Goal: Information Seeking & Learning: Learn about a topic

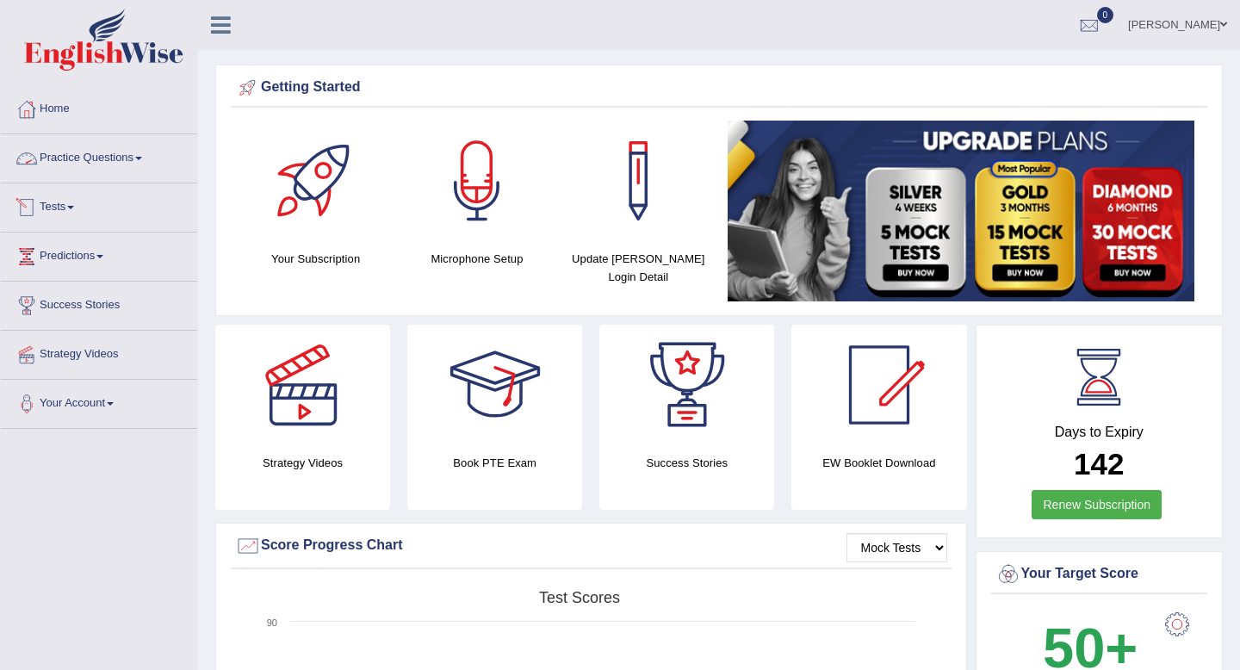
click at [90, 152] on link "Practice Questions" at bounding box center [99, 155] width 196 height 43
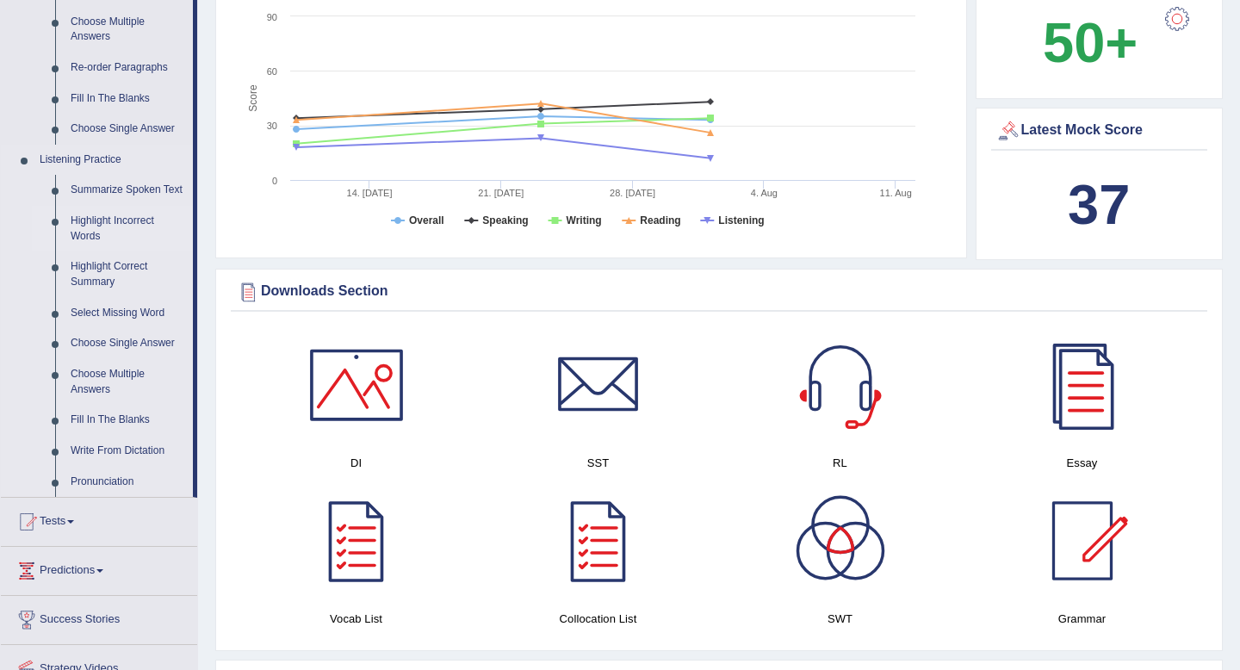
scroll to position [621, 0]
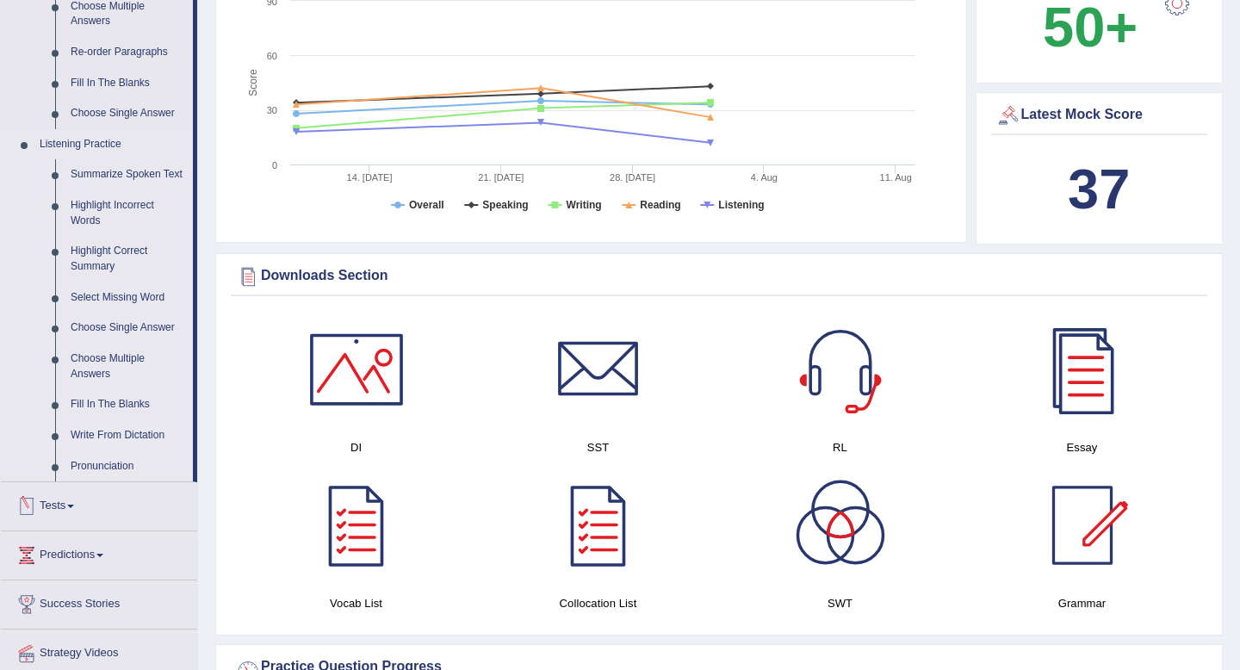
click at [134, 449] on link "Write From Dictation" at bounding box center [128, 435] width 130 height 31
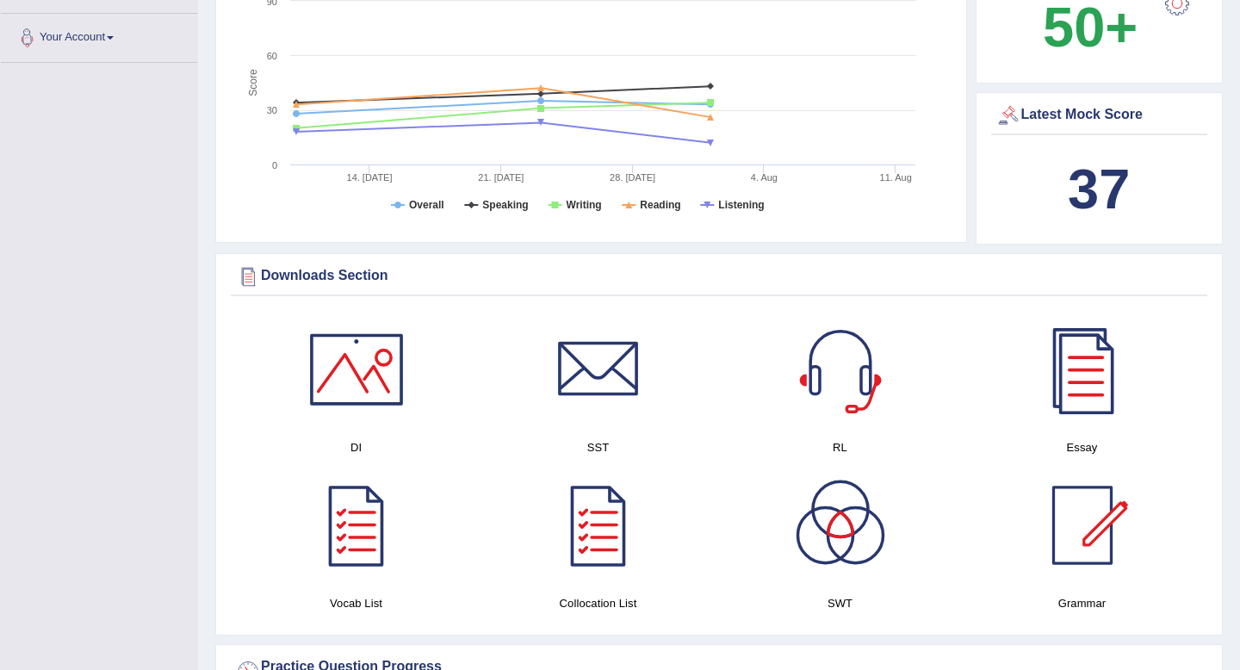
scroll to position [317, 0]
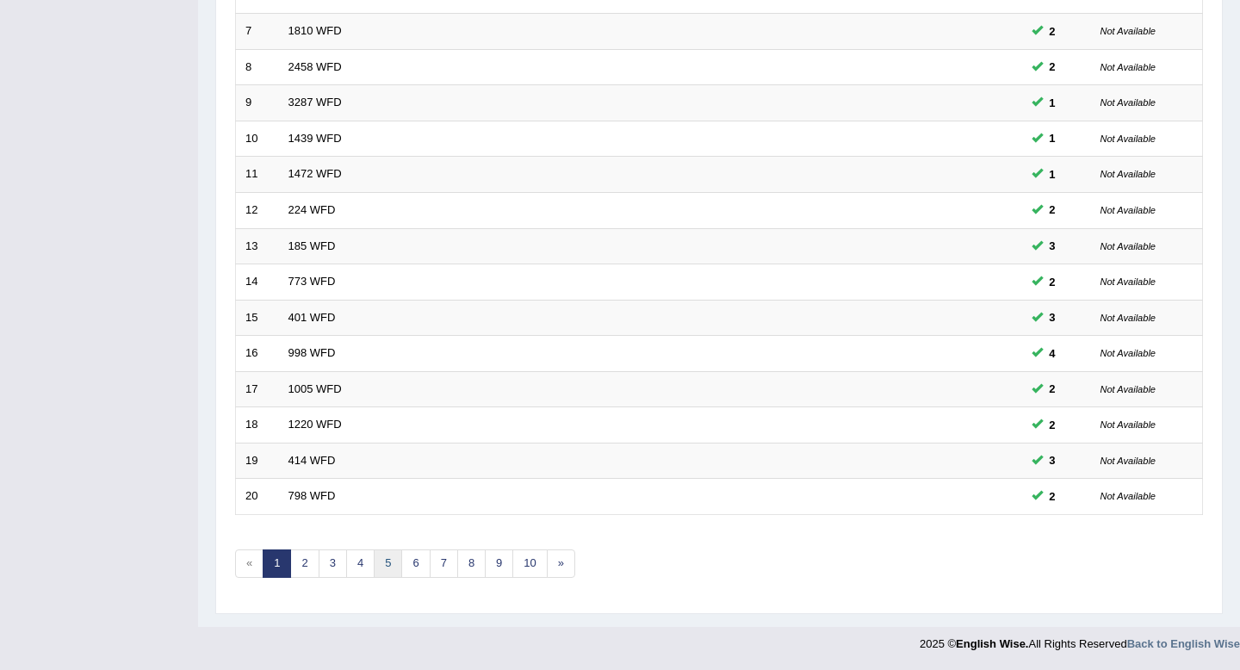
click at [387, 562] on link "5" at bounding box center [388, 563] width 28 height 28
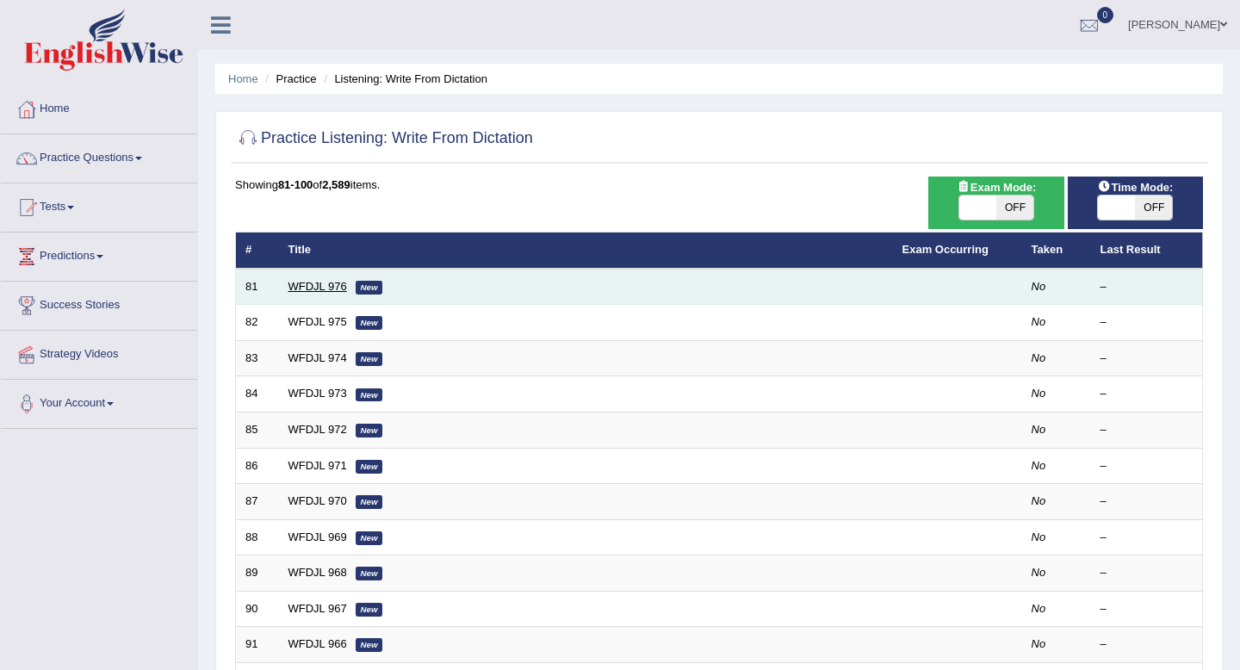
click at [313, 286] on link "WFDJL 976" at bounding box center [317, 286] width 59 height 13
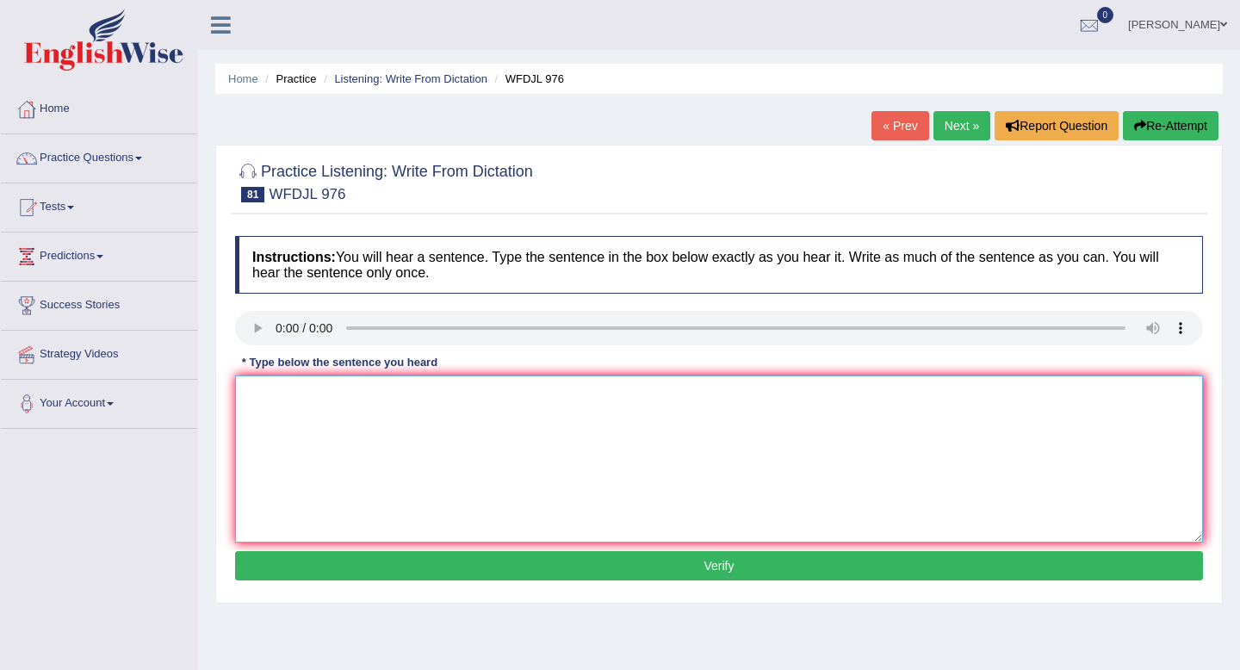
click at [264, 400] on textarea at bounding box center [719, 458] width 968 height 167
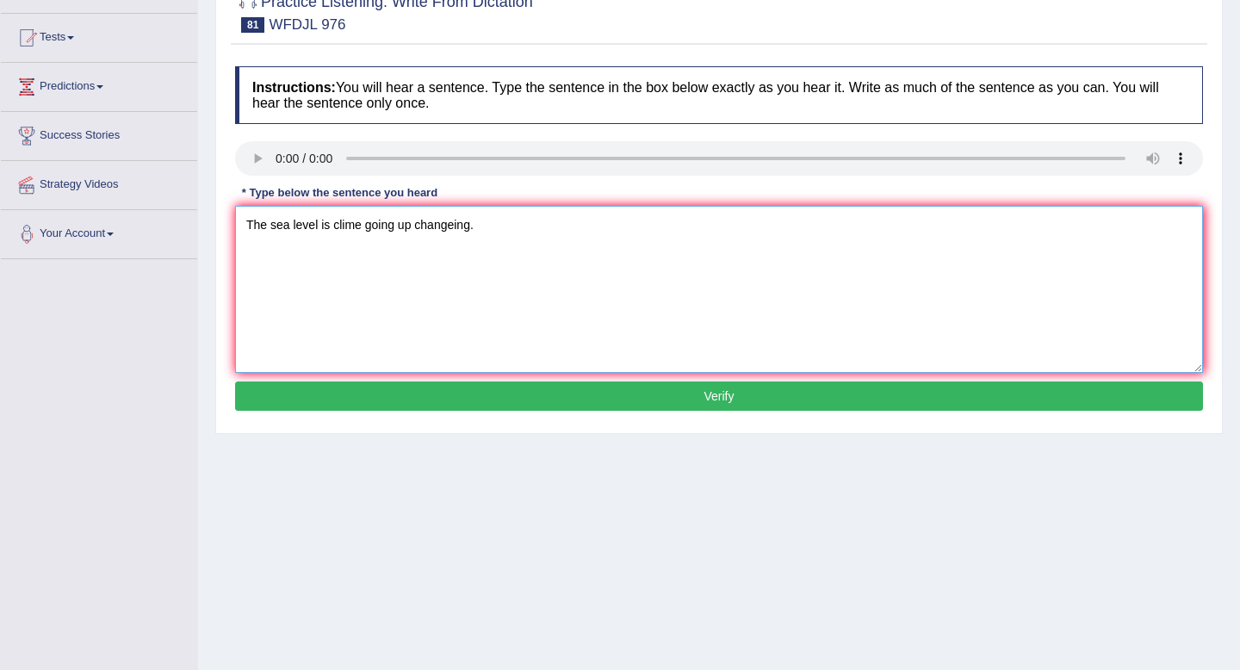
scroll to position [234, 0]
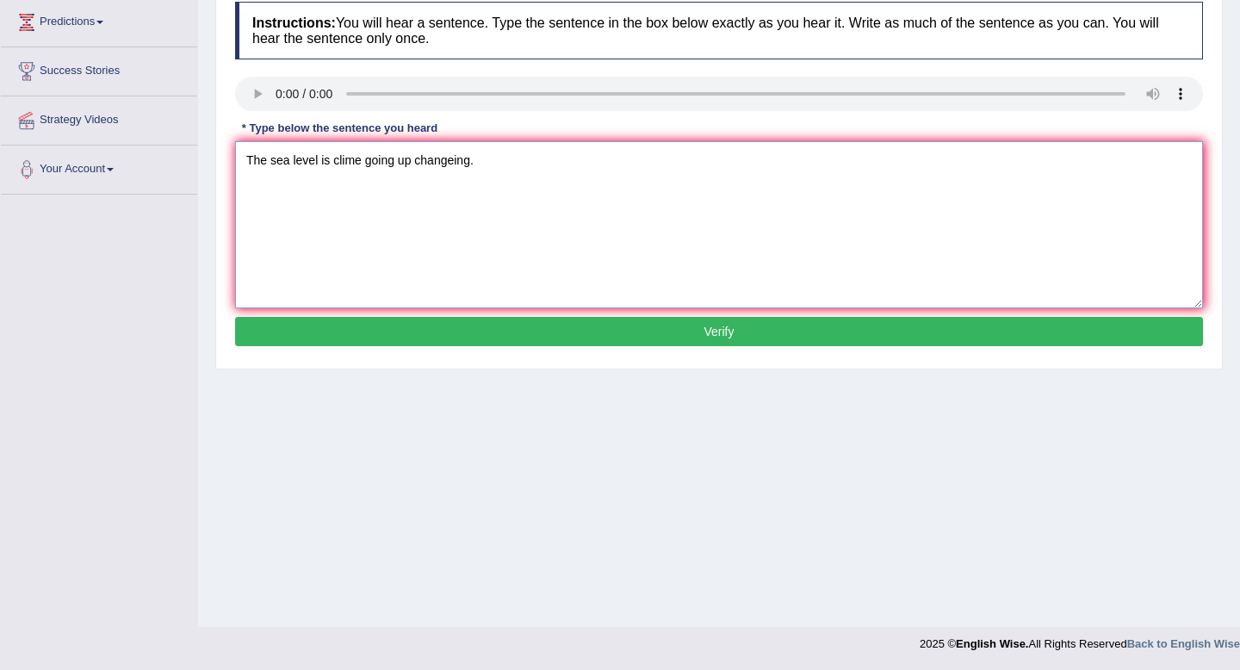
type textarea "The sea level is clime going up changeing."
click at [380, 332] on button "Verify" at bounding box center [719, 331] width 968 height 29
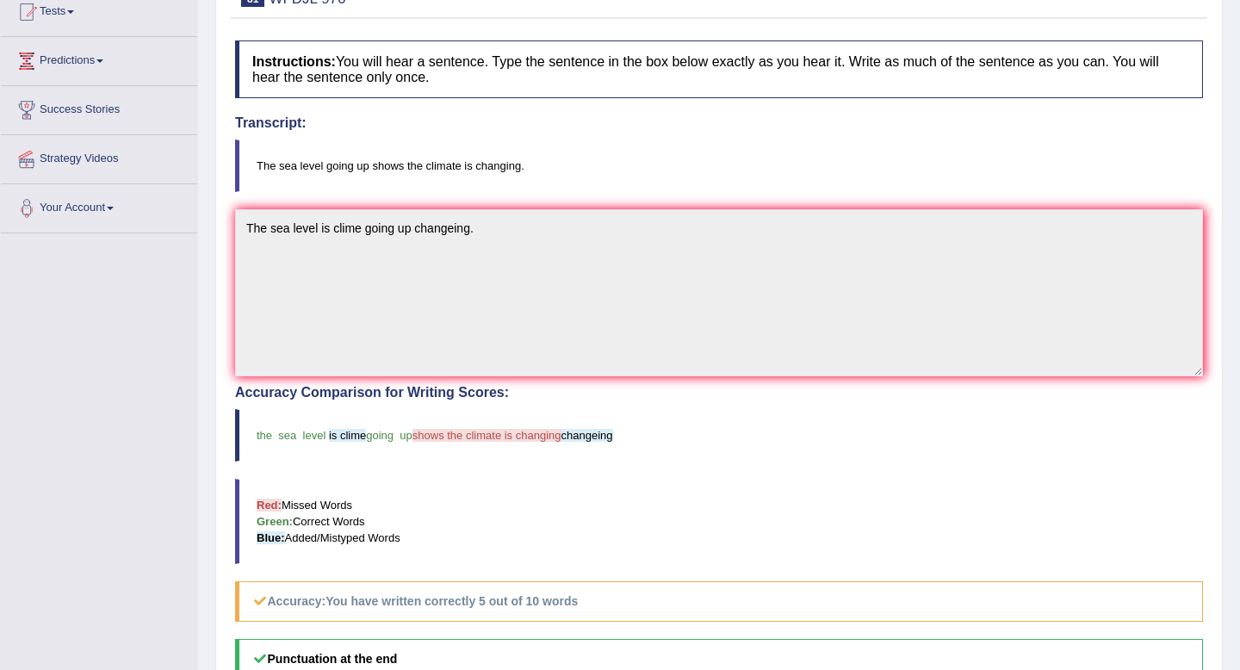
scroll to position [0, 0]
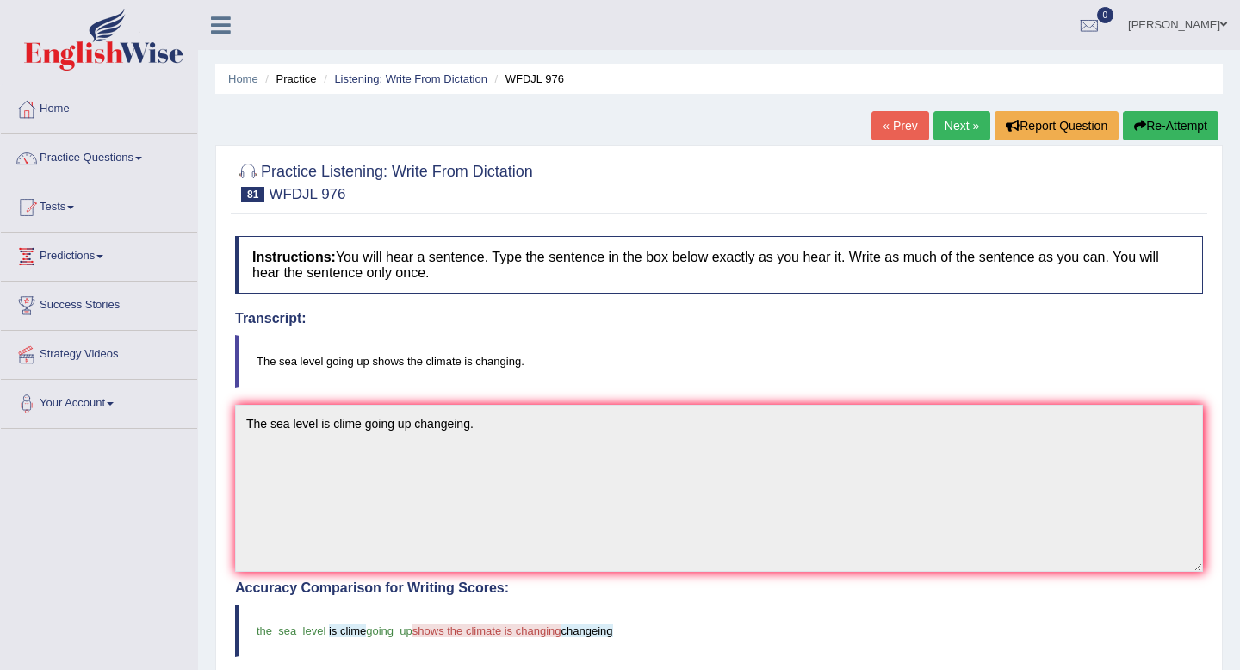
click at [1145, 131] on button "Re-Attempt" at bounding box center [1171, 125] width 96 height 29
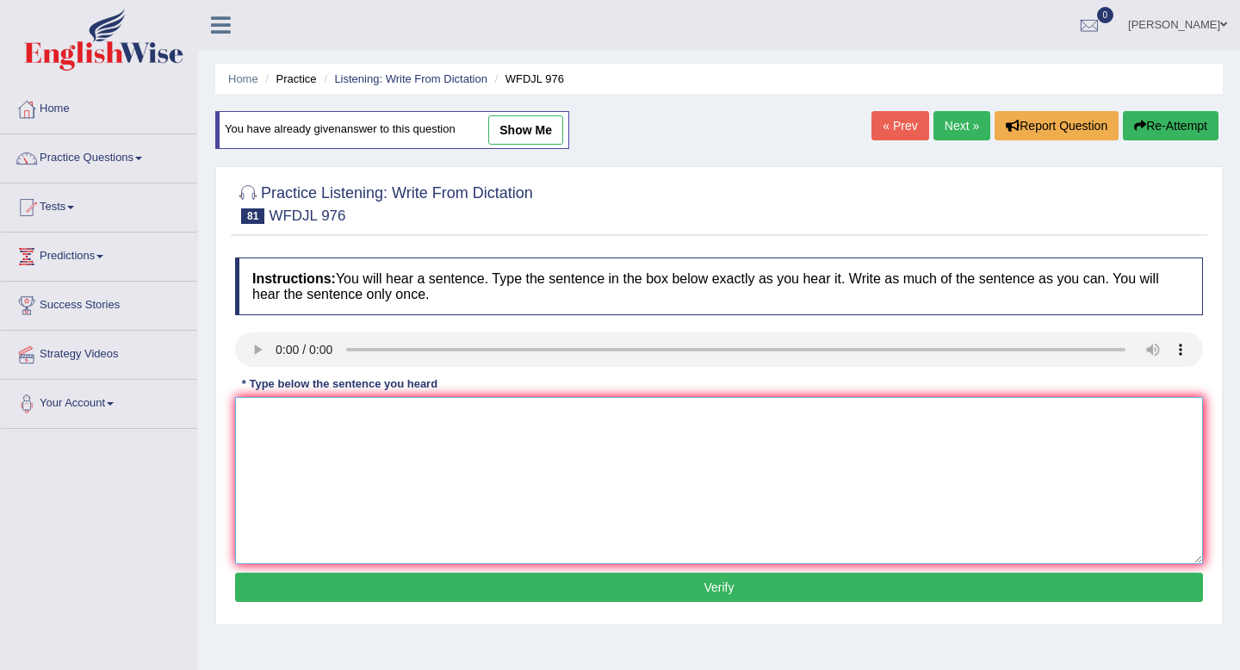
click at [260, 441] on textarea at bounding box center [719, 480] width 968 height 167
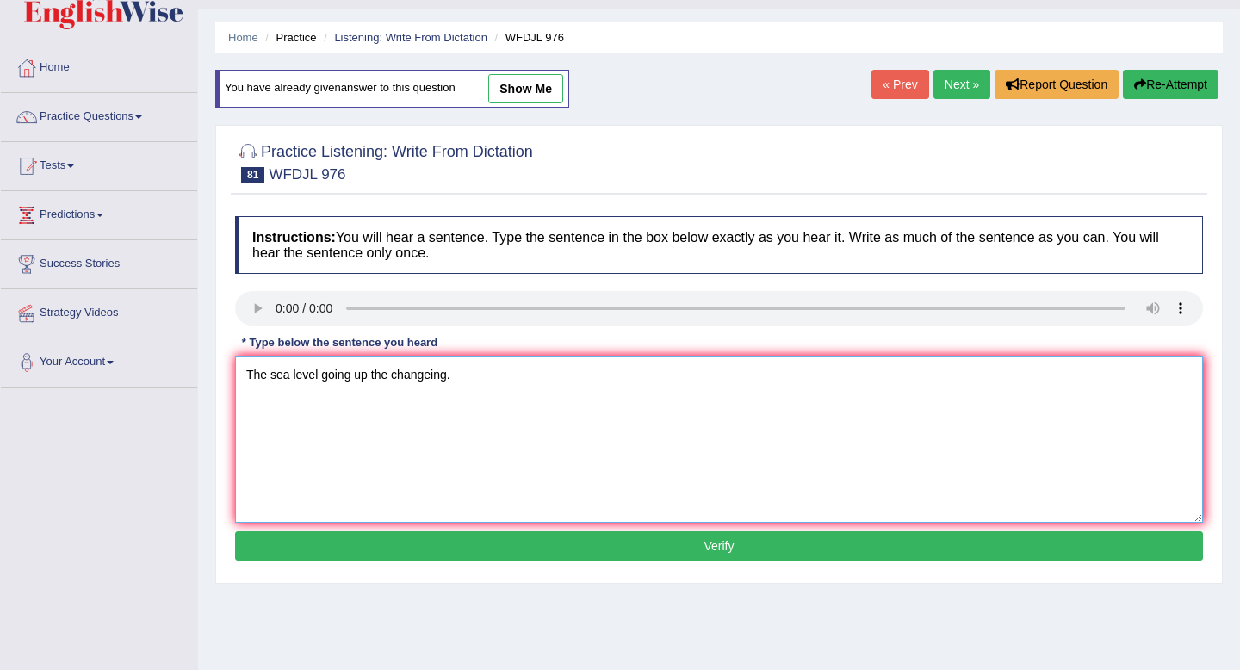
type textarea "The sea level going up the changeing."
click at [250, 551] on button "Verify" at bounding box center [719, 545] width 968 height 29
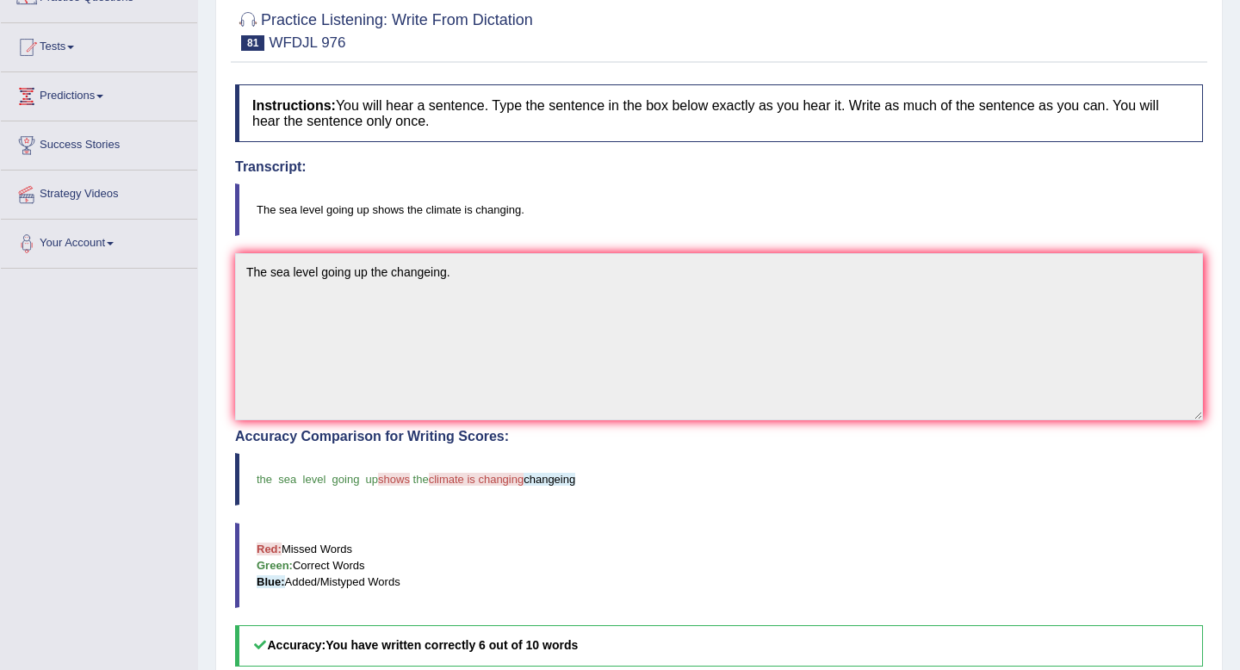
scroll to position [0, 0]
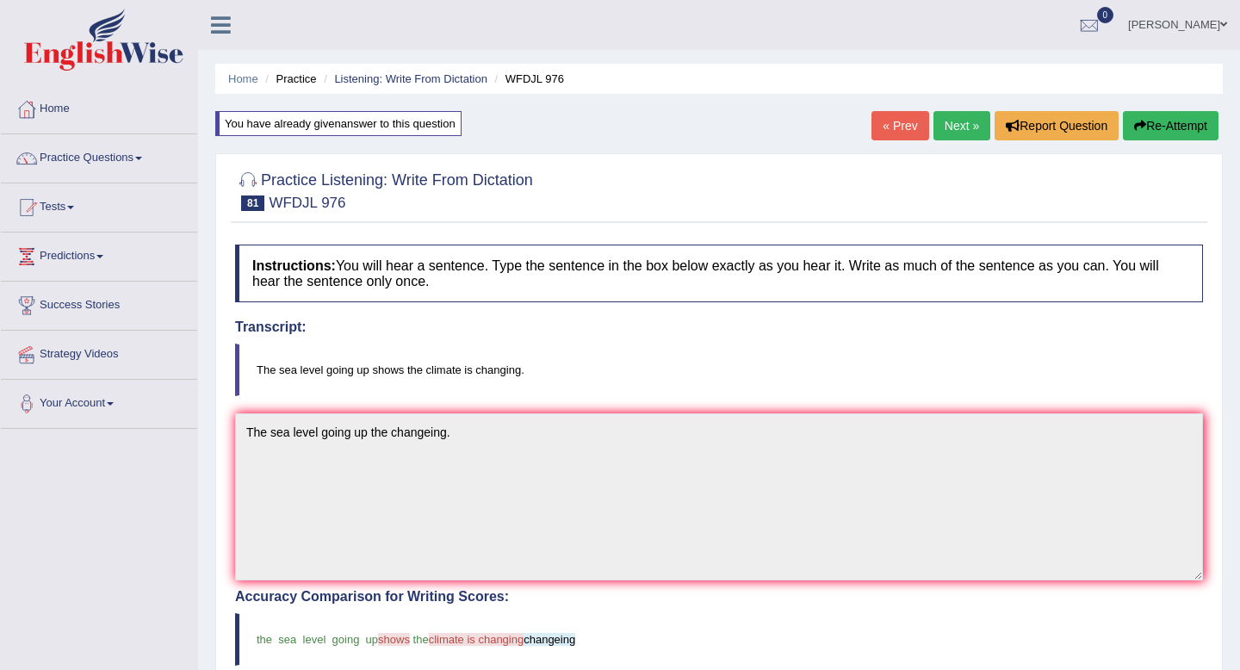
click at [945, 119] on link "Next »" at bounding box center [961, 125] width 57 height 29
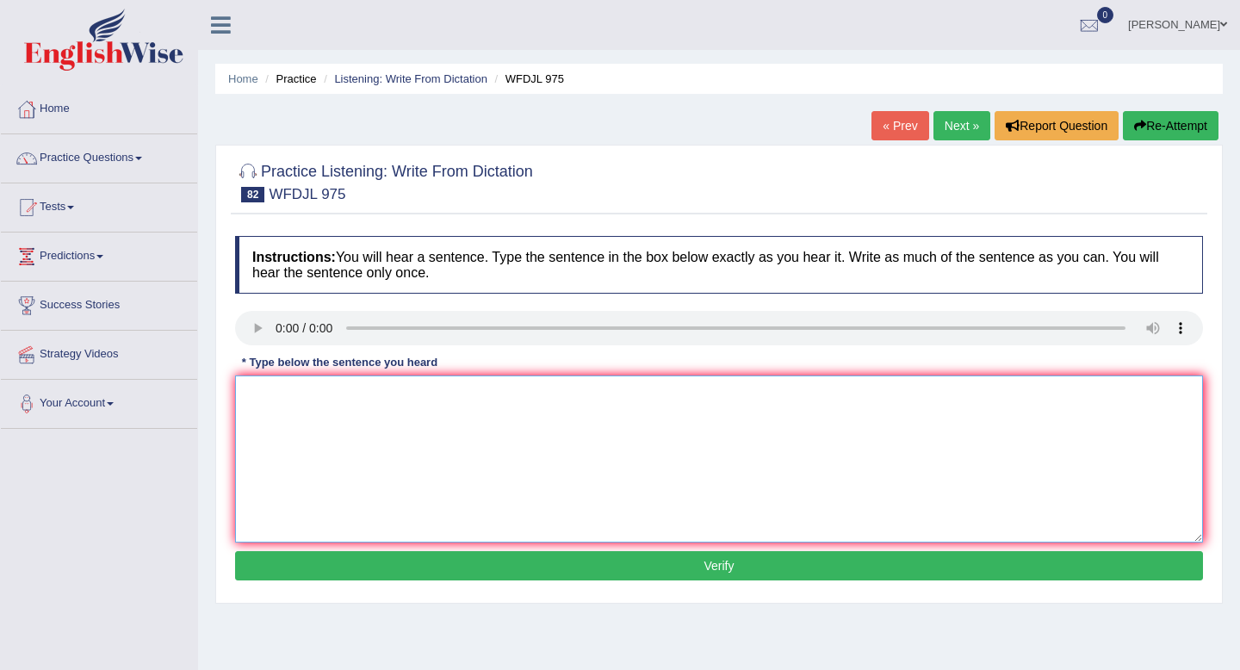
click at [247, 396] on textarea at bounding box center [719, 458] width 968 height 167
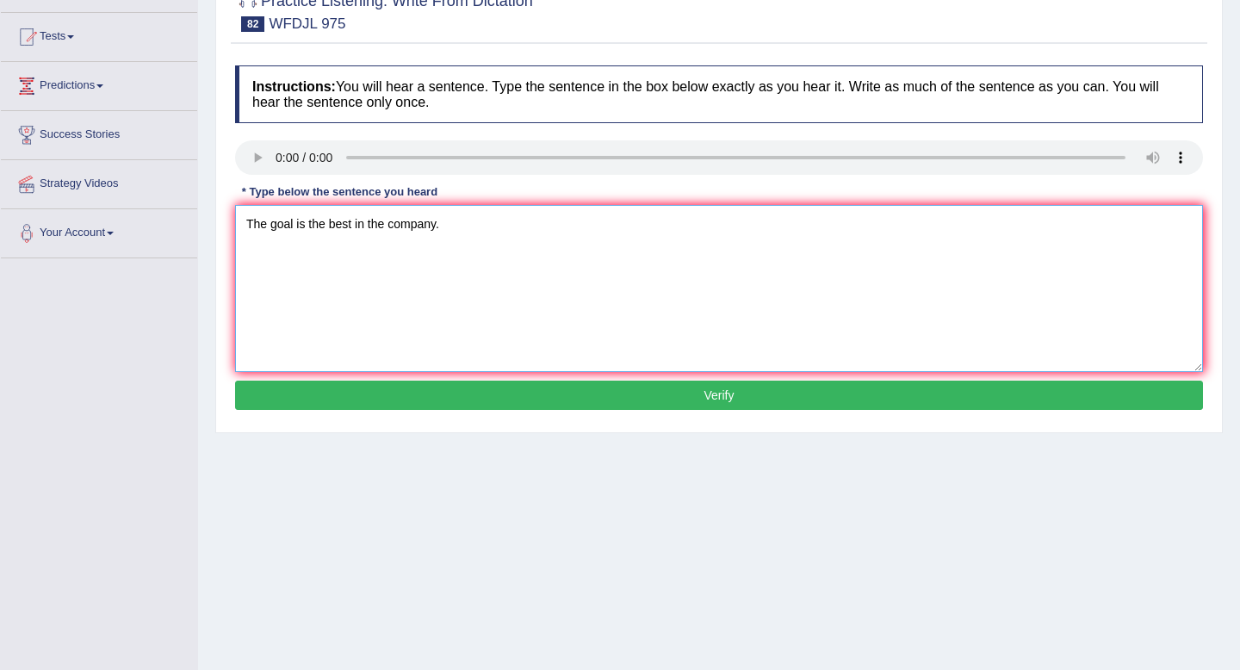
scroll to position [196, 0]
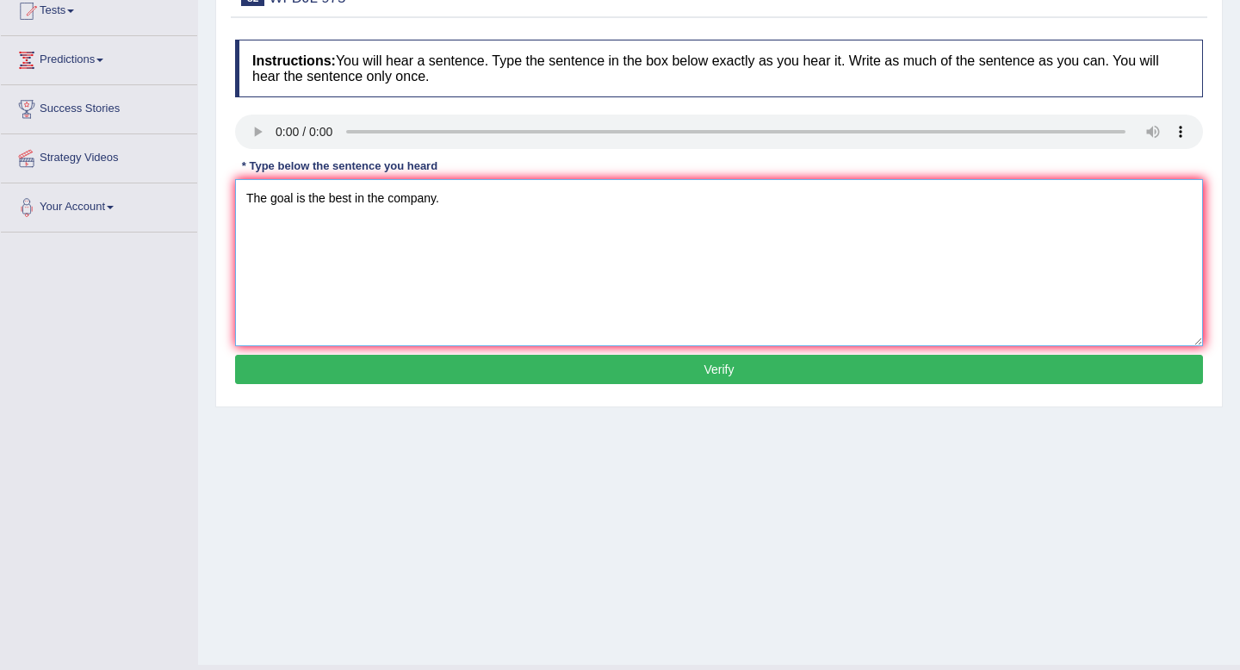
type textarea "The goal is the best in the company."
click at [319, 374] on button "Verify" at bounding box center [719, 369] width 968 height 29
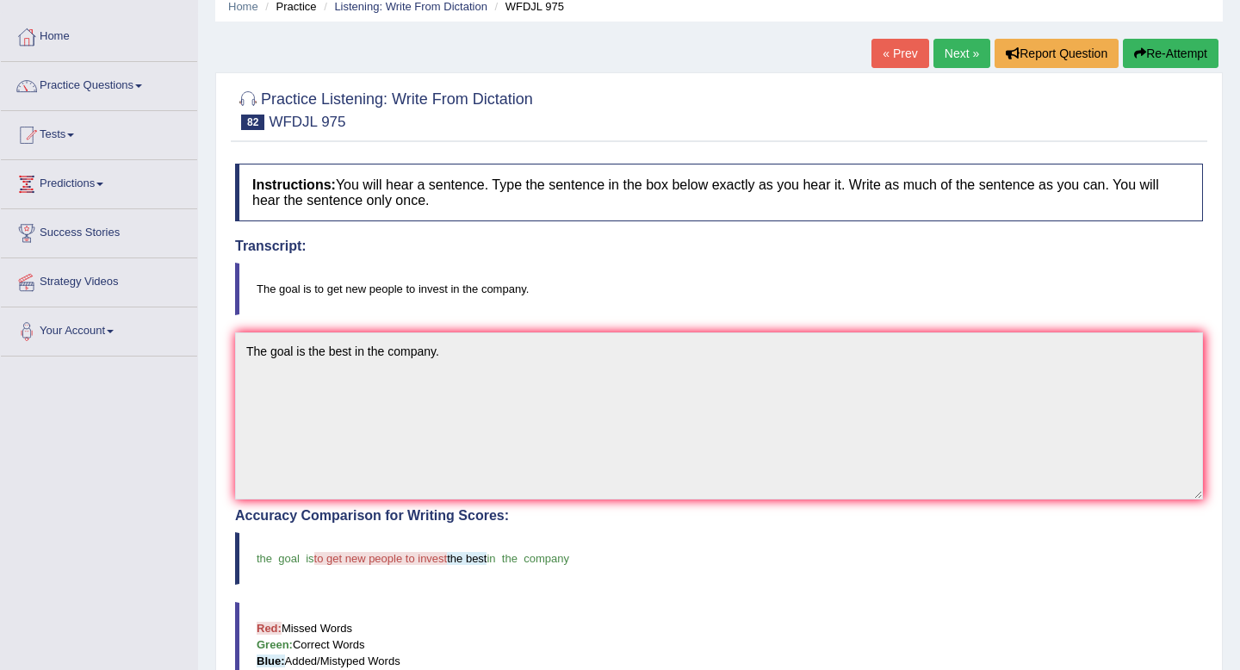
scroll to position [0, 0]
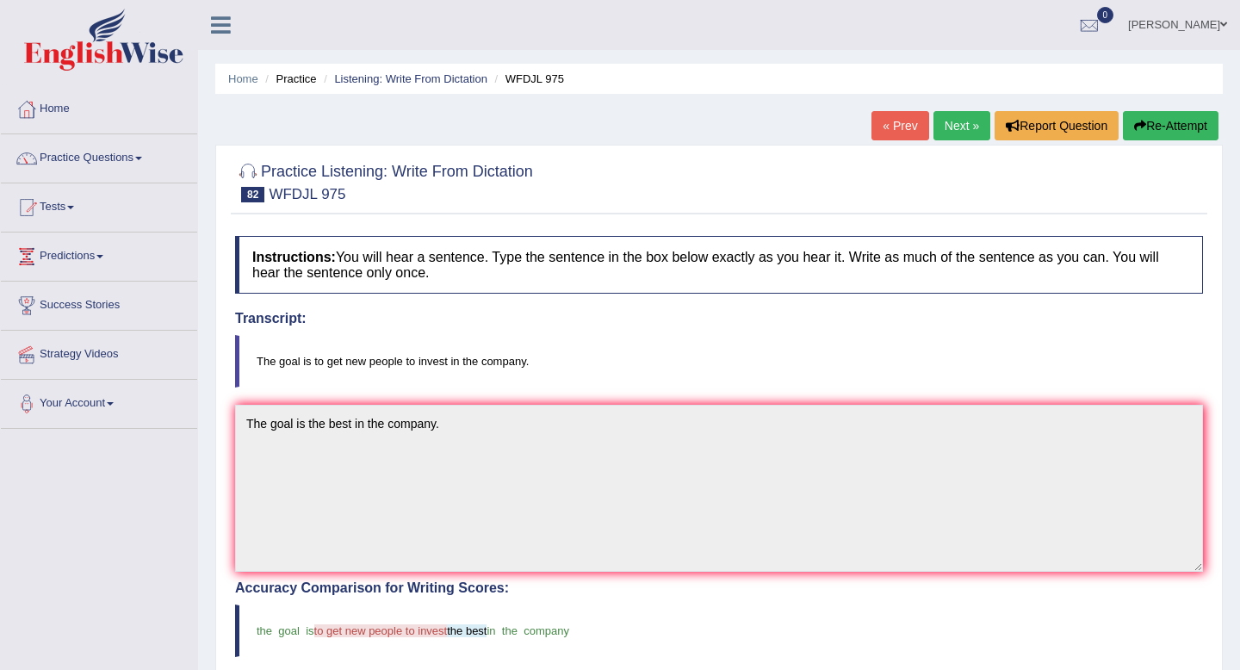
click at [1146, 122] on button "Re-Attempt" at bounding box center [1171, 125] width 96 height 29
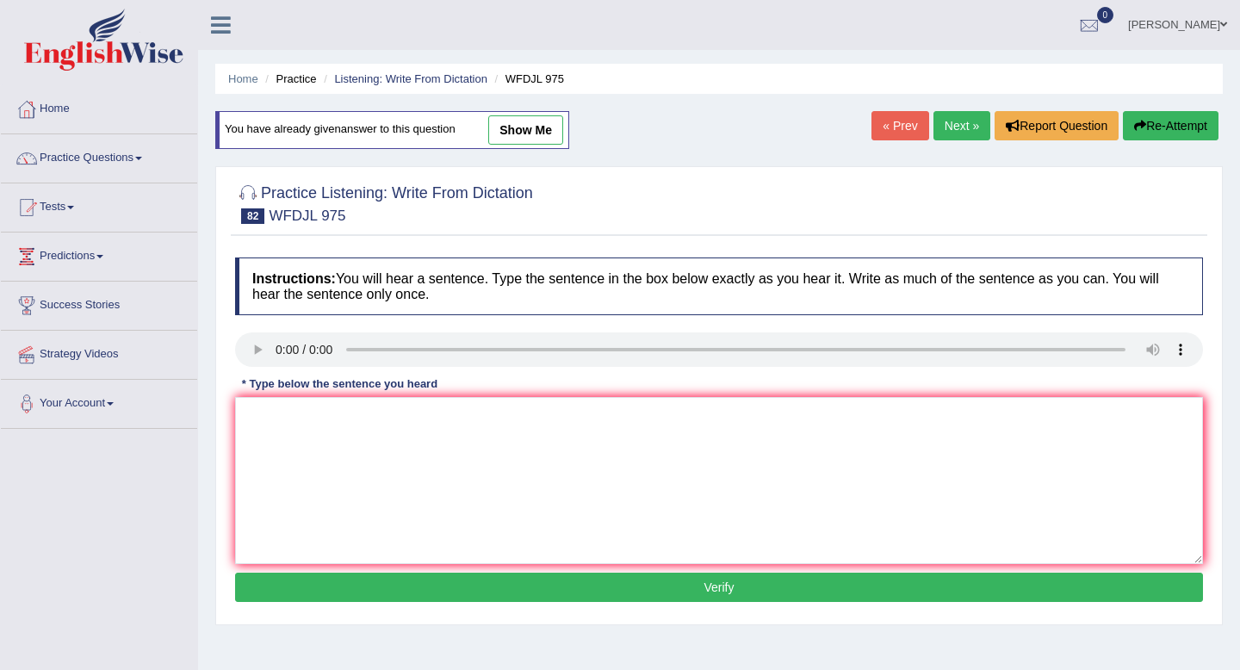
click at [138, 407] on link "Your Account" at bounding box center [99, 401] width 196 height 43
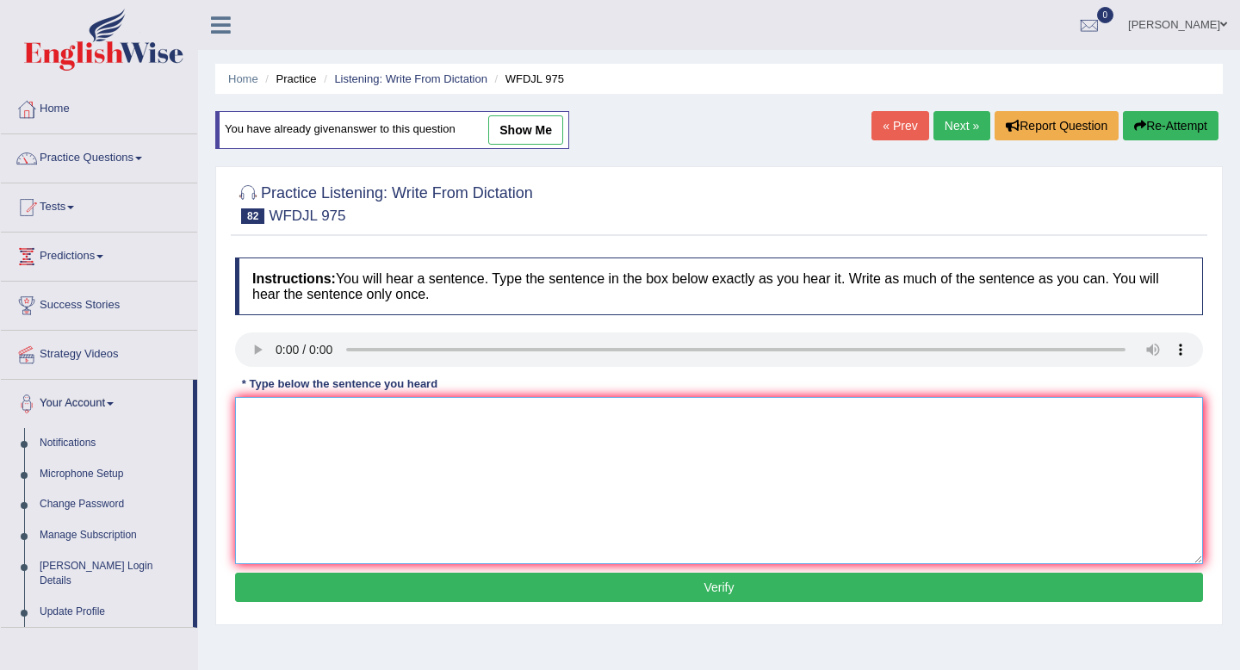
click at [270, 436] on textarea at bounding box center [719, 480] width 968 height 167
type textarea "t"
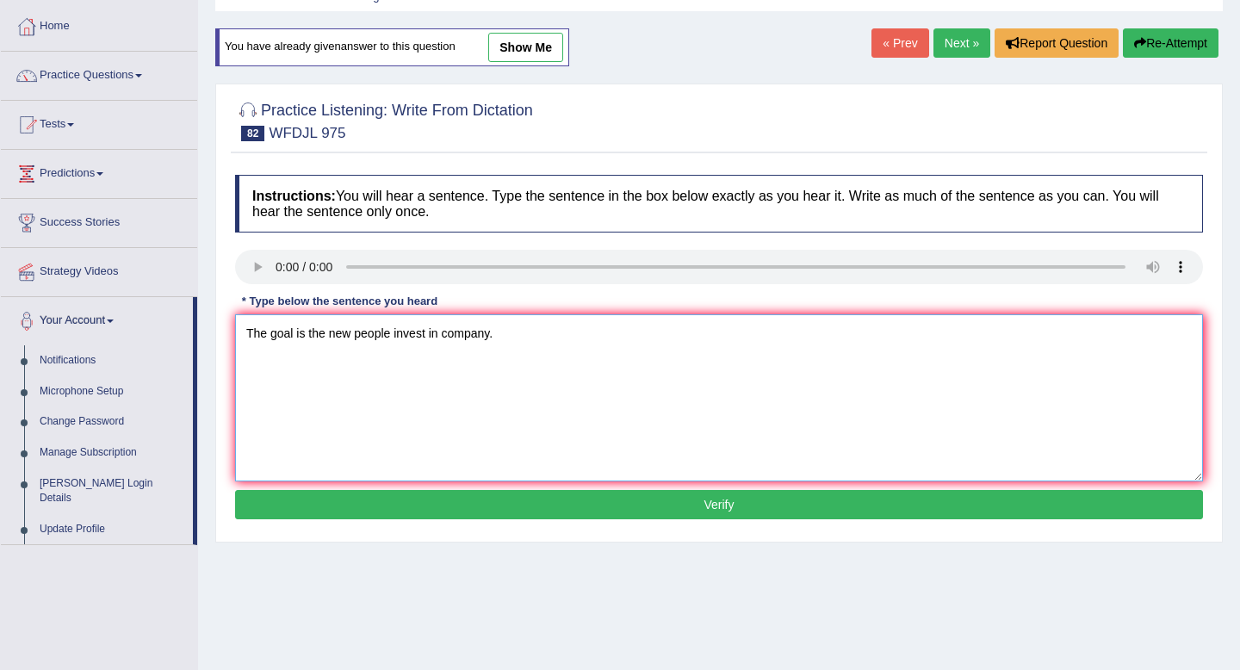
scroll to position [99, 0]
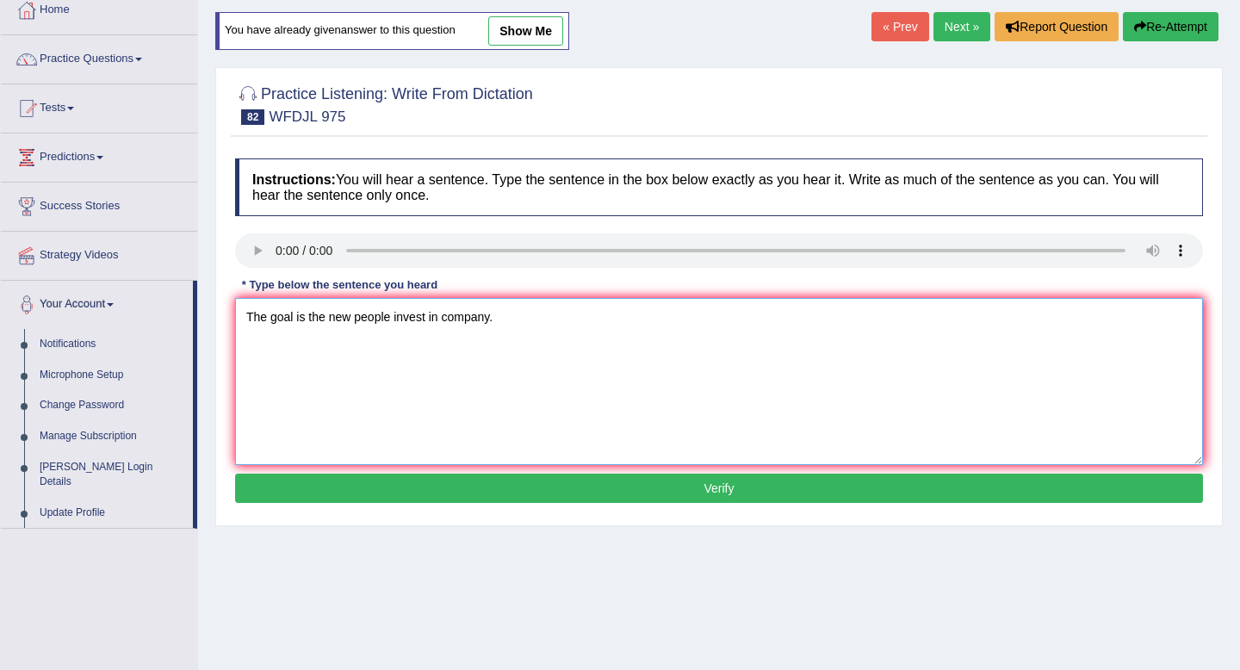
type textarea "The goal is the new people invest in company."
click at [307, 485] on button "Verify" at bounding box center [719, 488] width 968 height 29
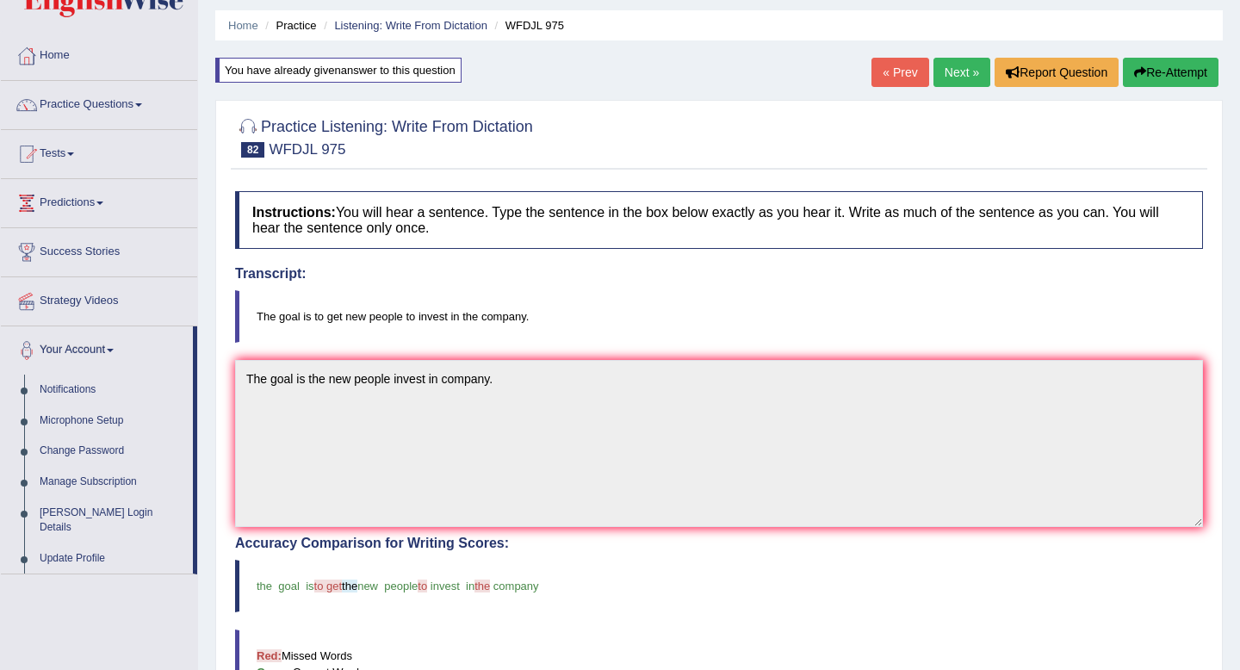
scroll to position [35, 0]
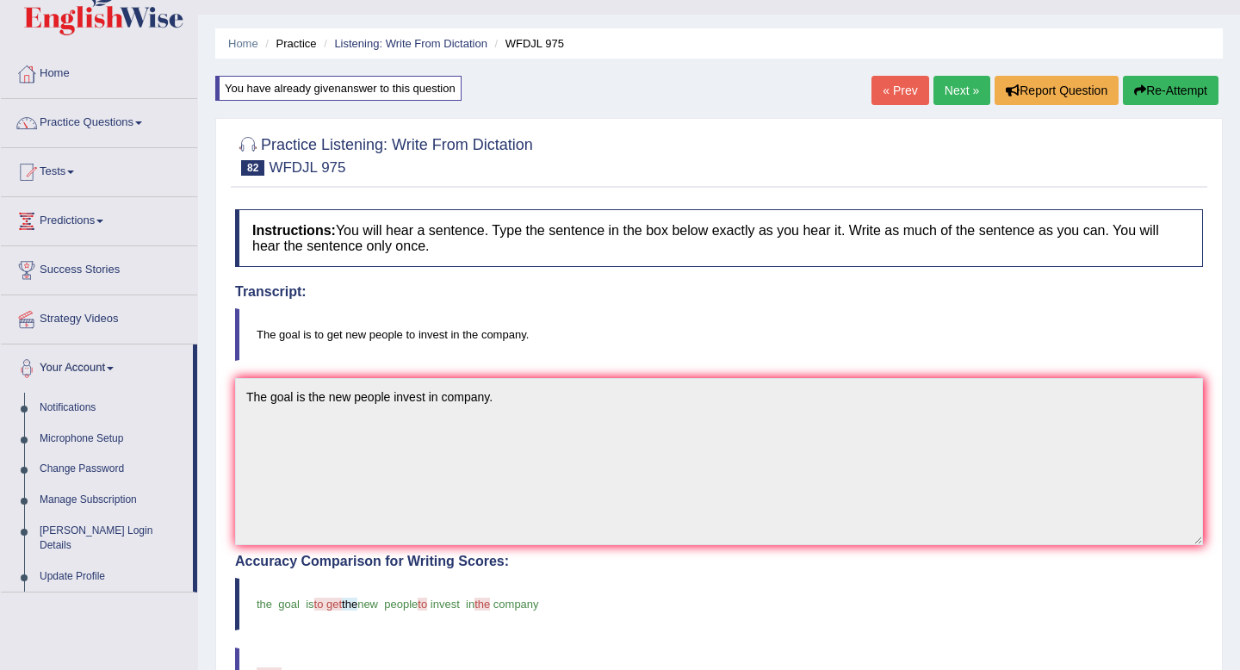
click at [960, 93] on link "Next »" at bounding box center [961, 90] width 57 height 29
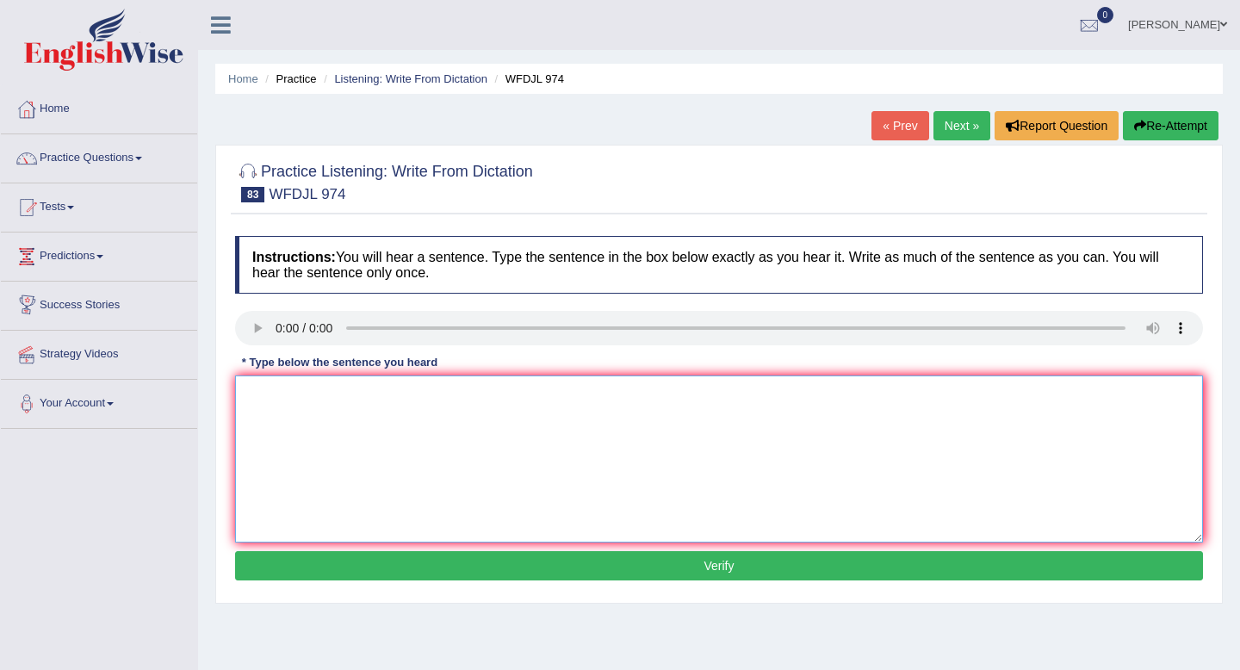
click at [250, 400] on textarea at bounding box center [719, 458] width 968 height 167
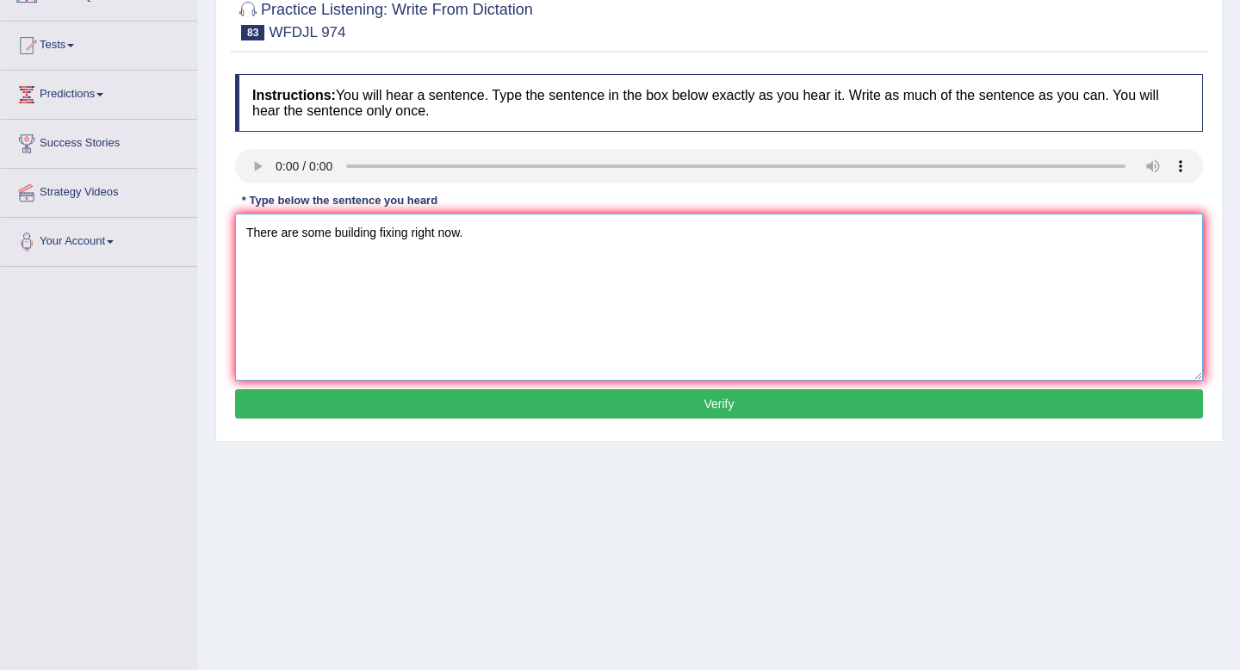
scroll to position [163, 0]
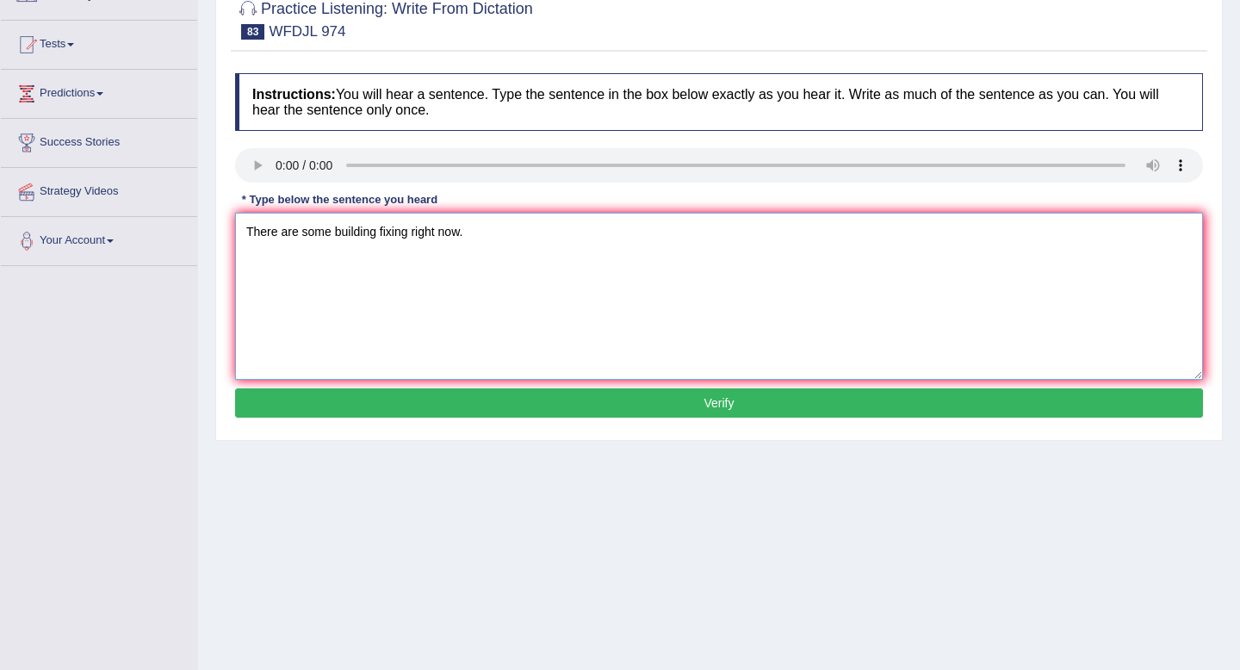
type textarea "There are some building fixing right now."
click at [309, 397] on button "Verify" at bounding box center [719, 402] width 968 height 29
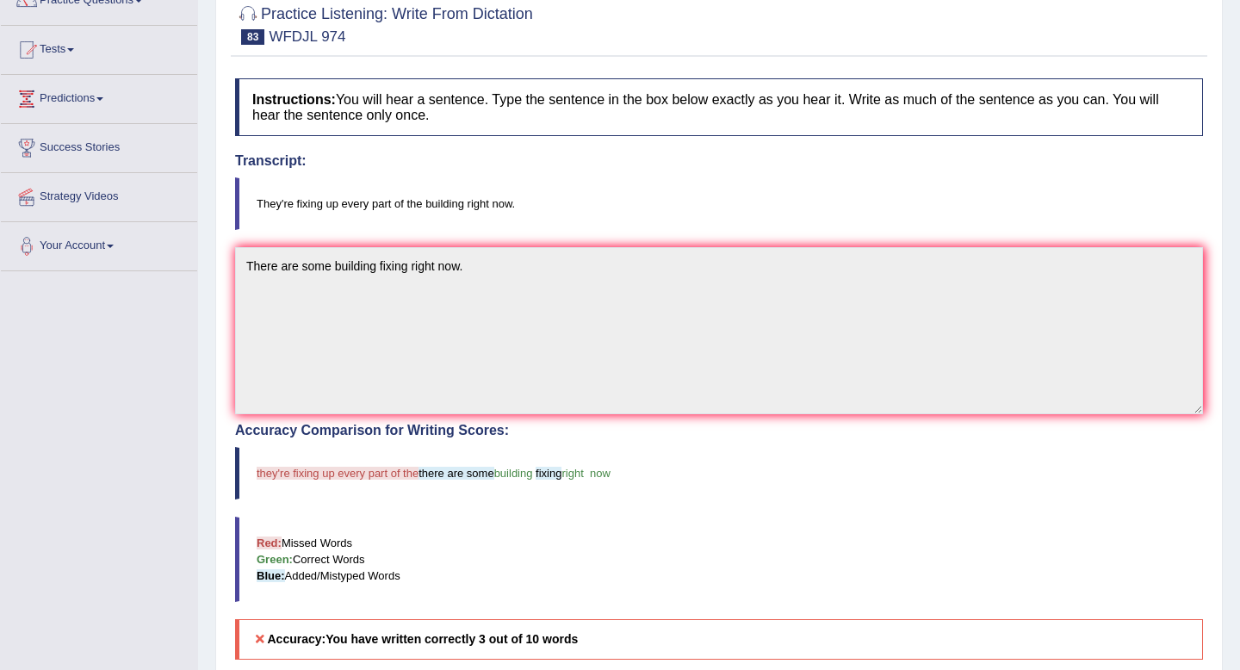
scroll to position [0, 0]
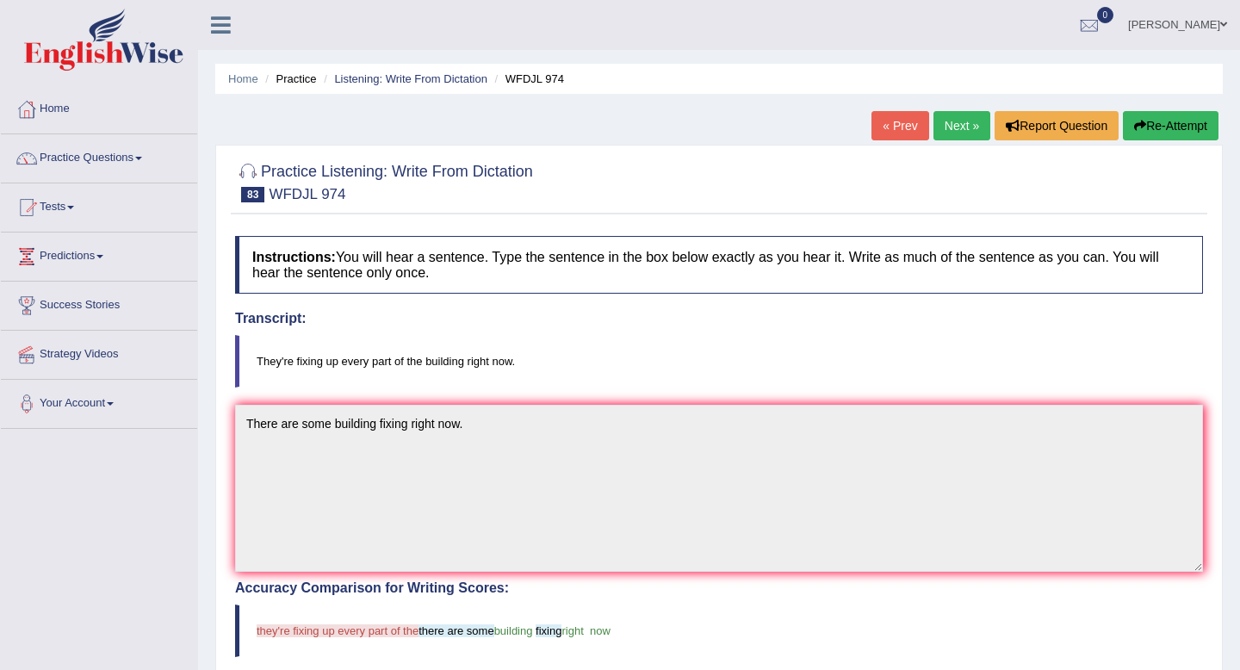
click at [1142, 126] on button "Re-Attempt" at bounding box center [1171, 125] width 96 height 29
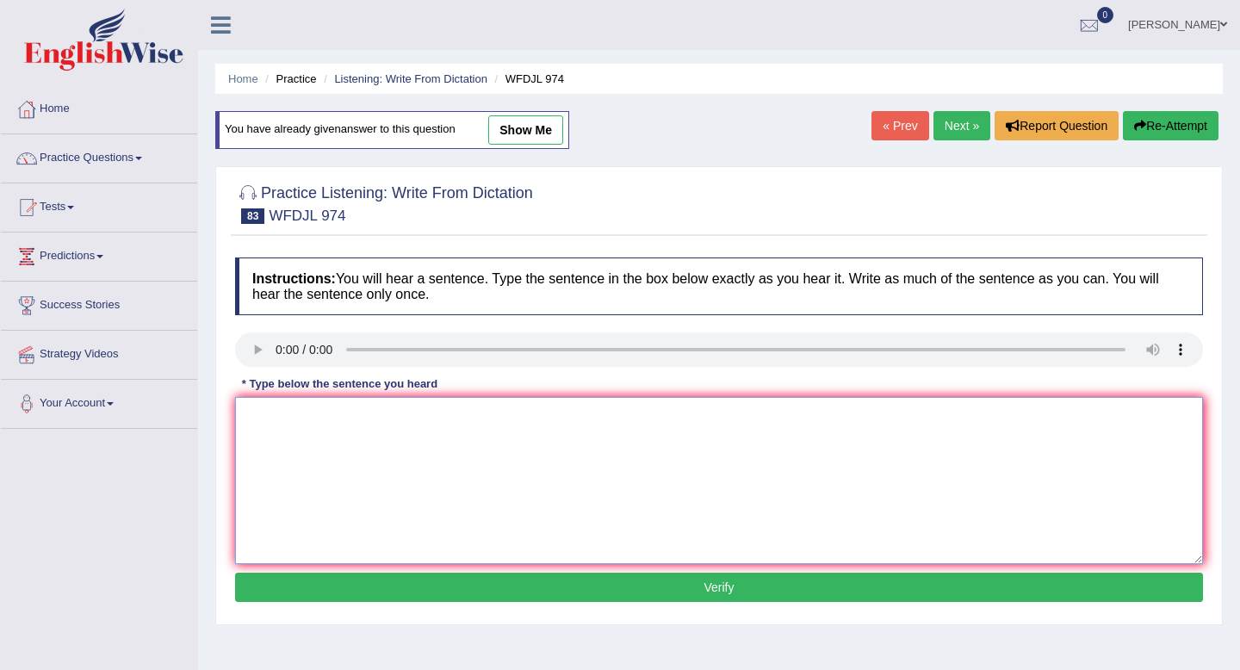
click at [267, 420] on textarea at bounding box center [719, 480] width 968 height 167
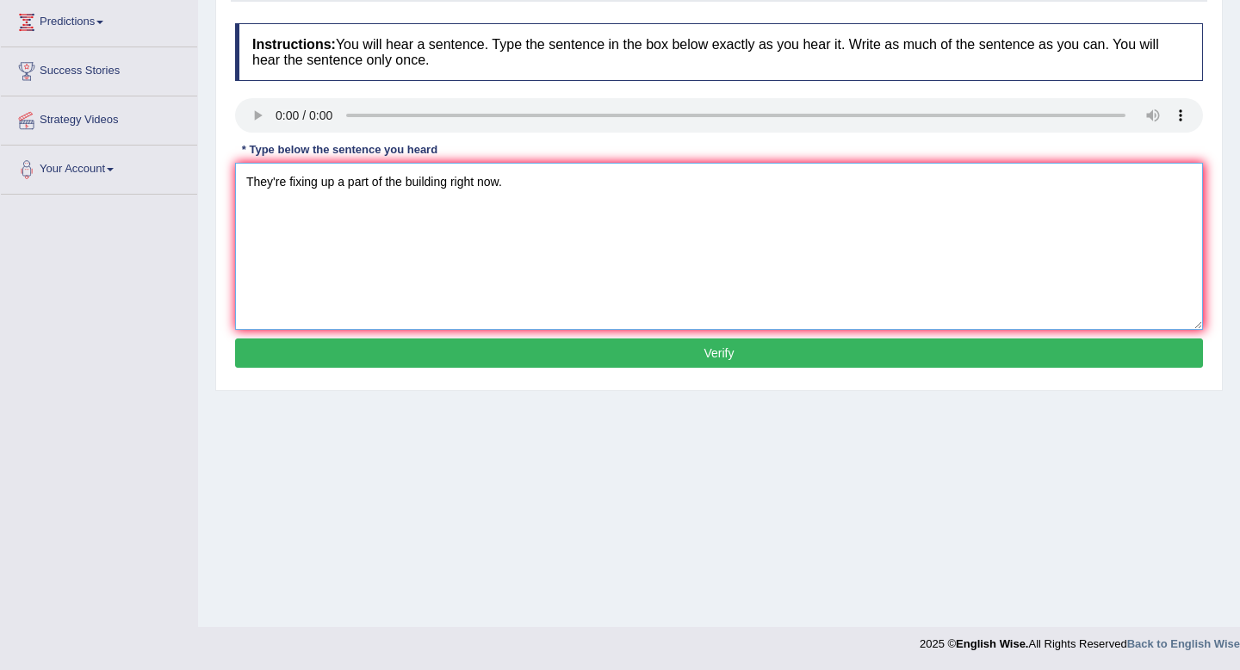
type textarea "They're fixing up a part of the building right now."
click at [345, 352] on button "Verify" at bounding box center [719, 352] width 968 height 29
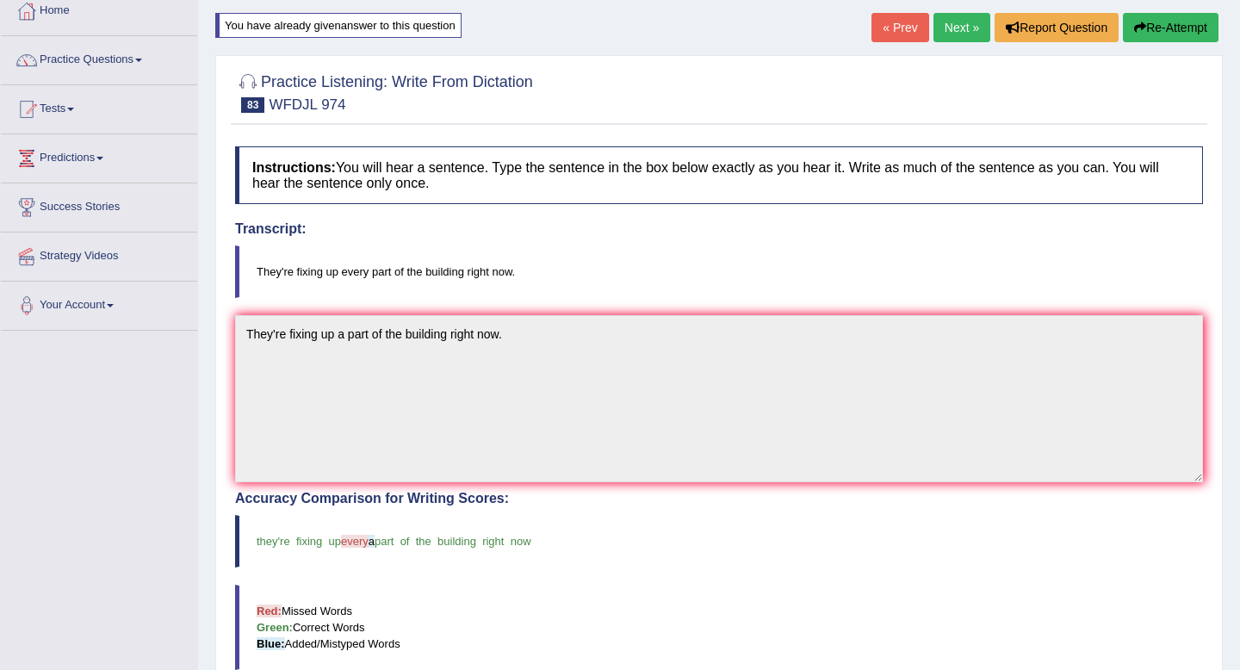
scroll to position [0, 0]
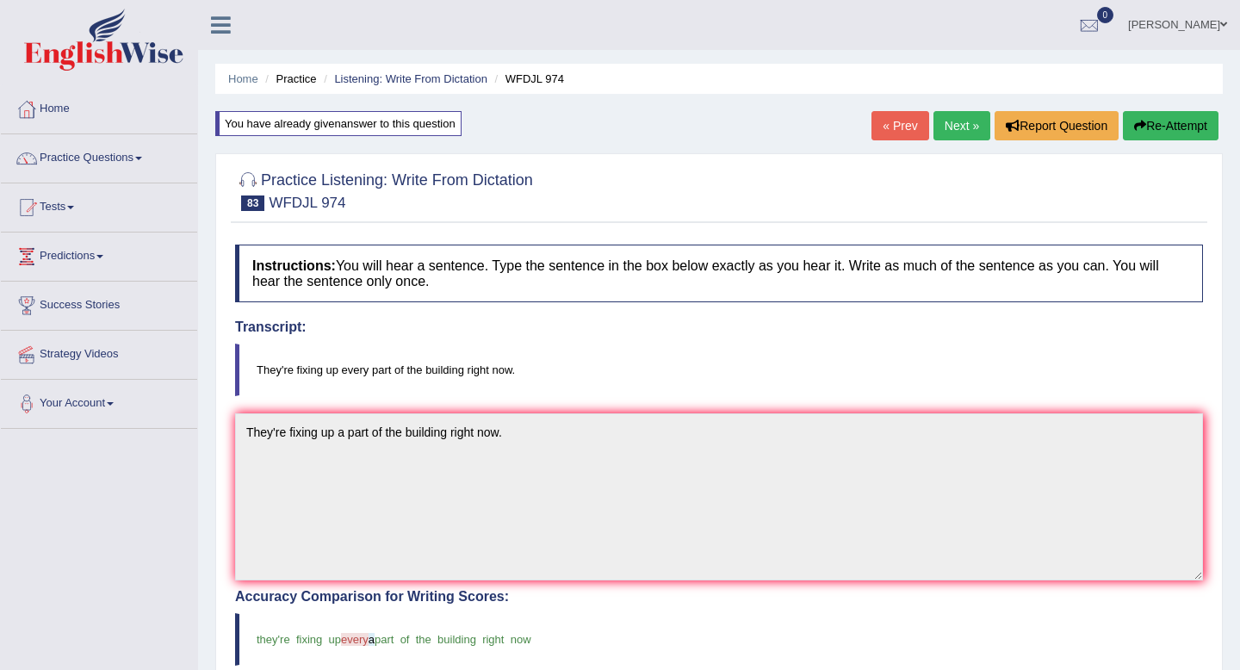
click at [946, 127] on link "Next »" at bounding box center [961, 125] width 57 height 29
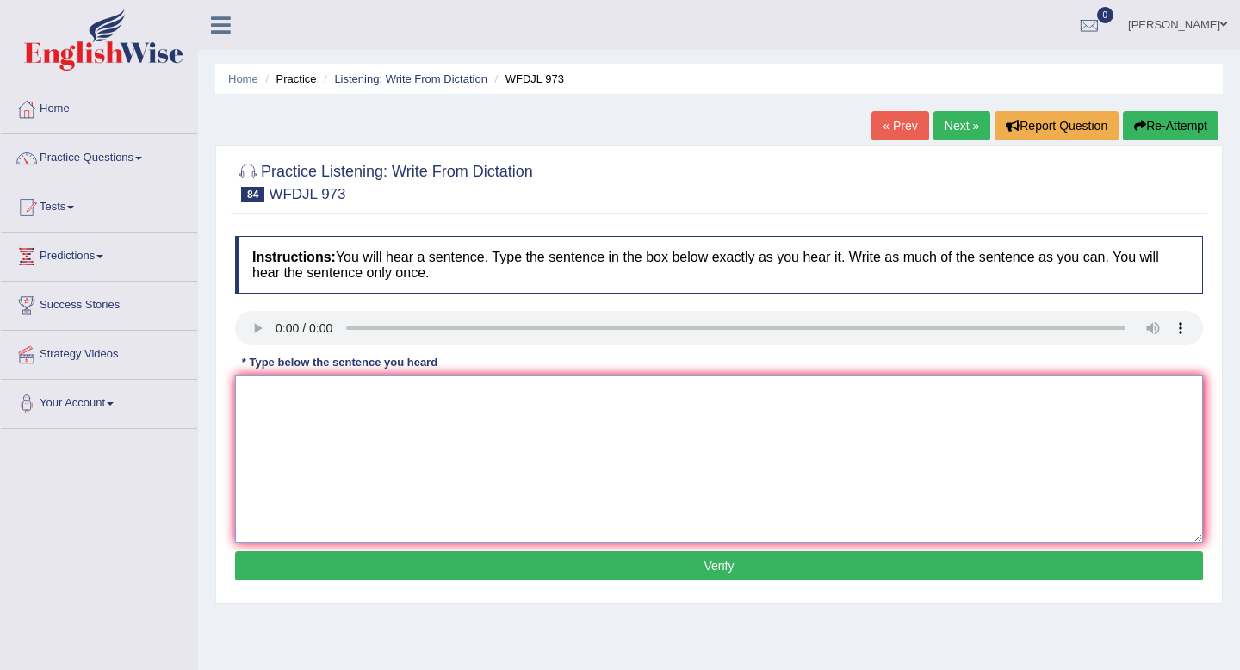
click at [272, 391] on textarea at bounding box center [719, 458] width 968 height 167
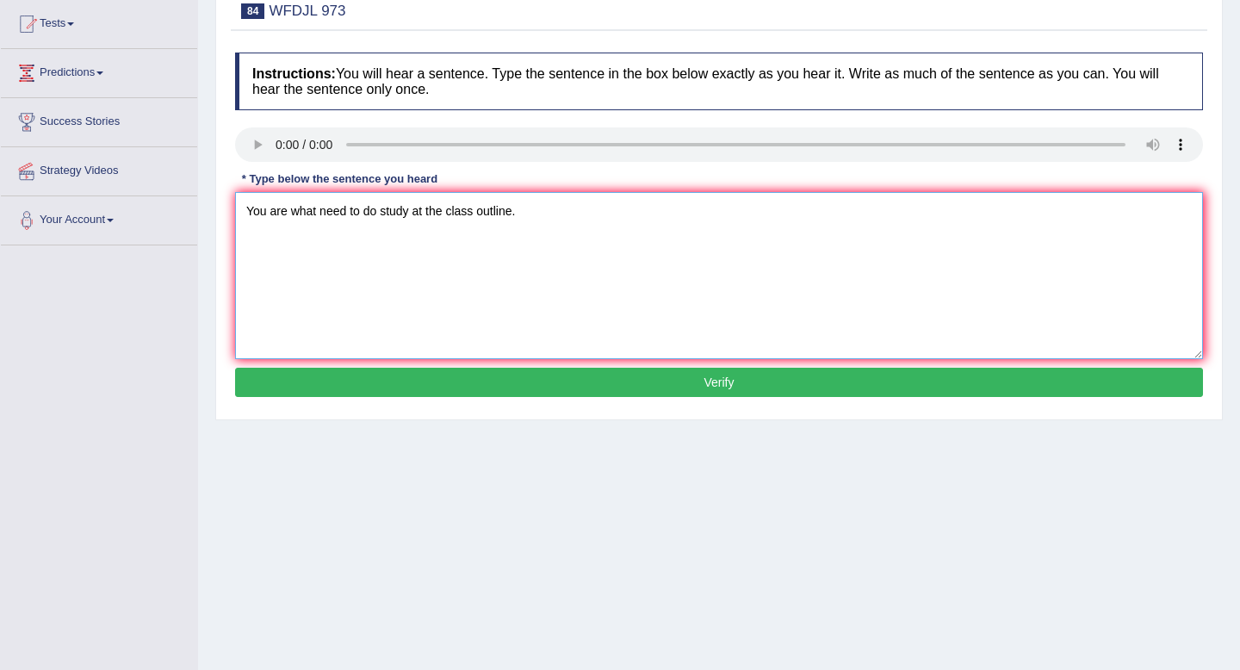
scroll to position [187, 0]
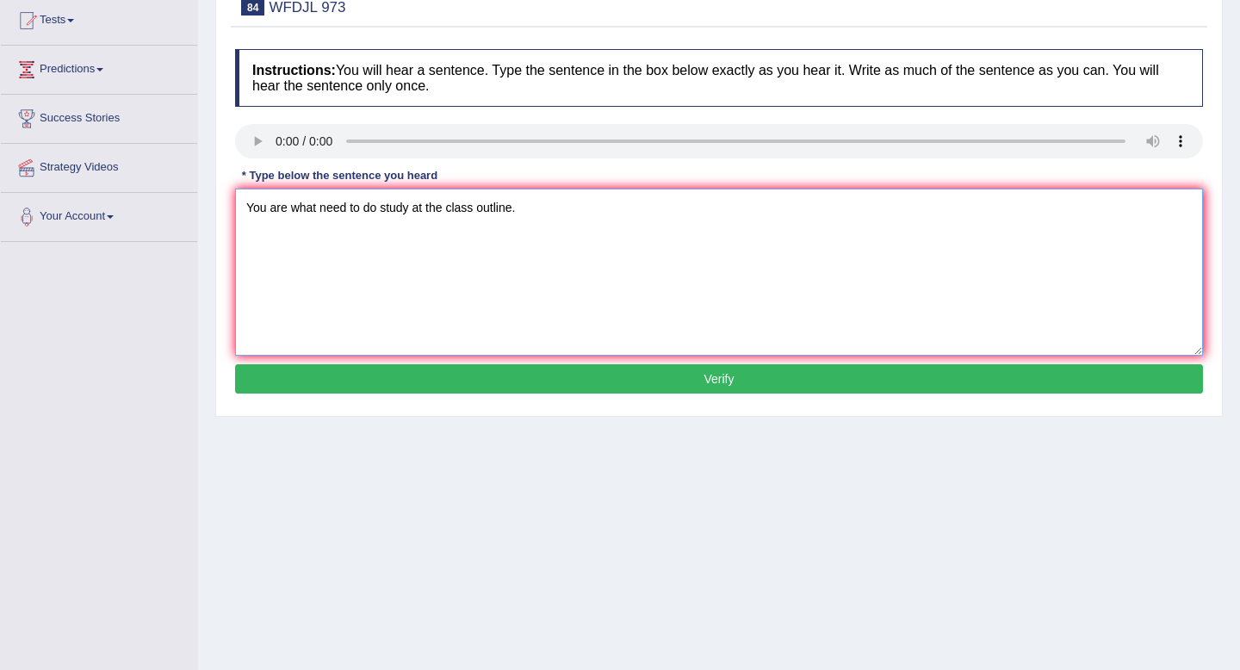
click at [287, 203] on textarea "You are what need to do study at the class outline." at bounding box center [719, 272] width 968 height 167
type textarea "You are study what need to do study at the class outline."
click at [542, 377] on button "Verify" at bounding box center [719, 378] width 968 height 29
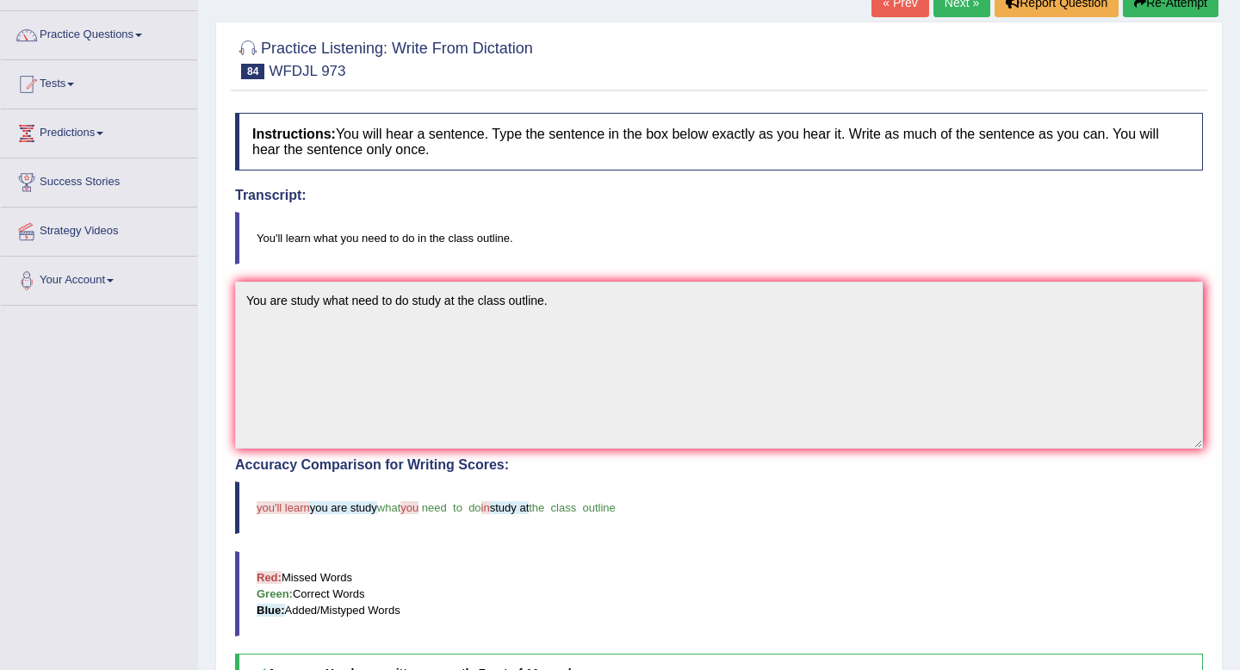
scroll to position [0, 0]
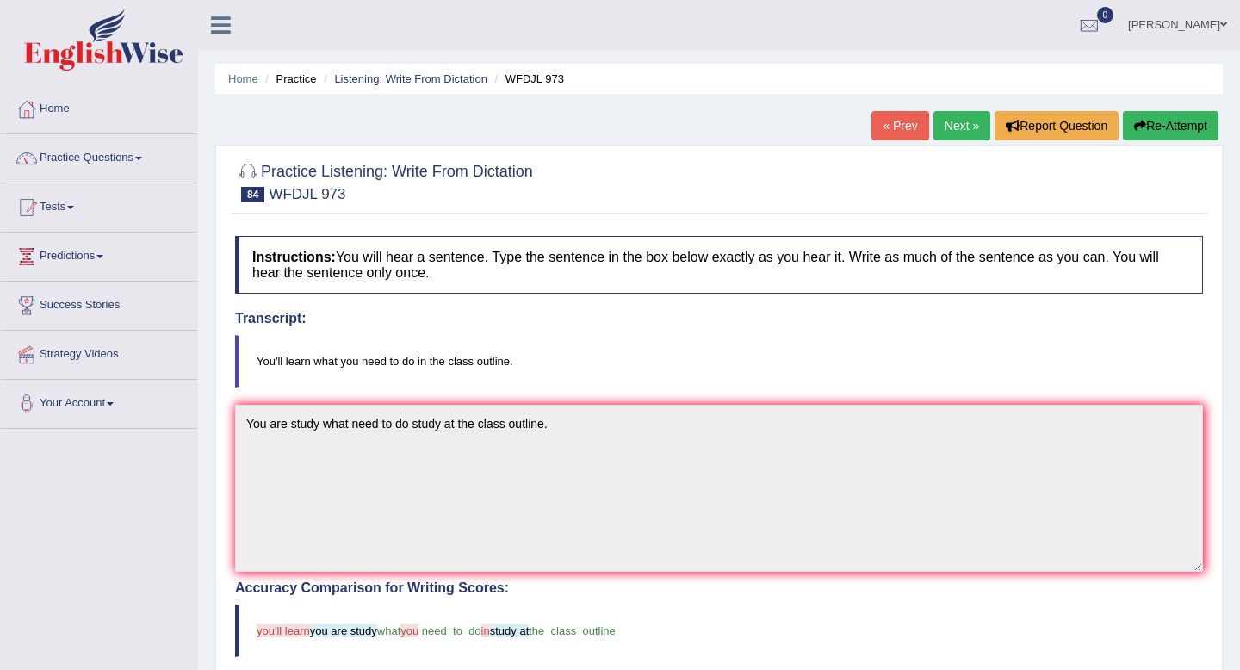
click at [943, 125] on link "Next »" at bounding box center [961, 125] width 57 height 29
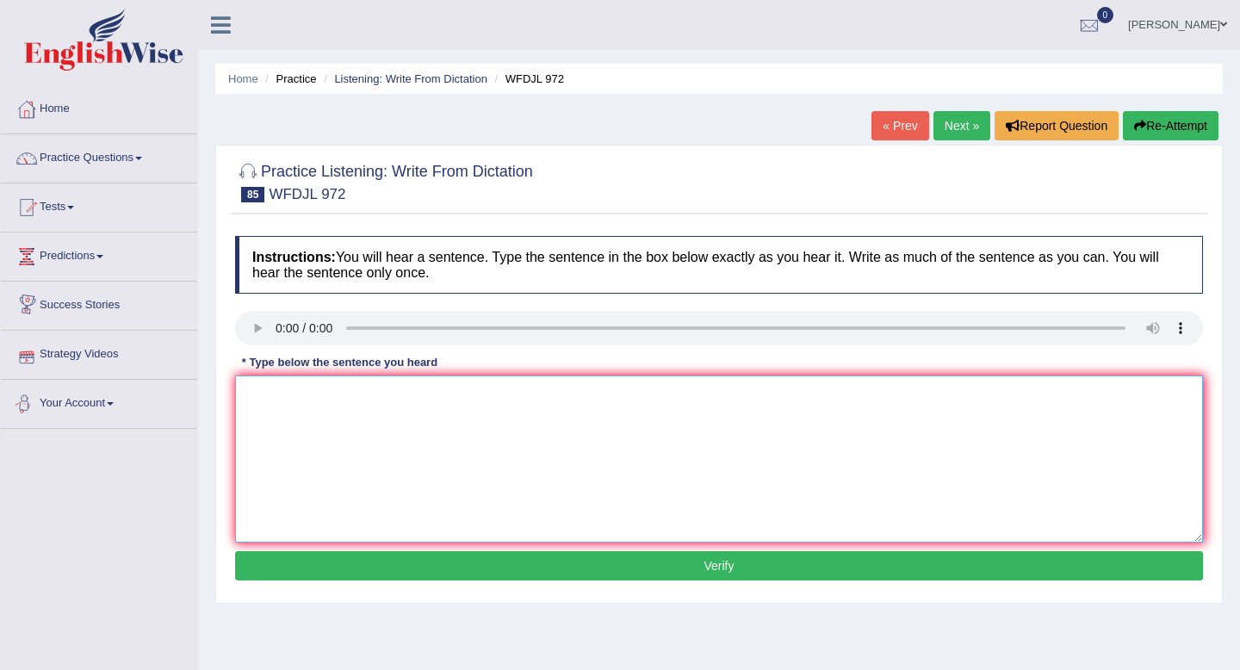
click at [265, 378] on textarea at bounding box center [719, 458] width 968 height 167
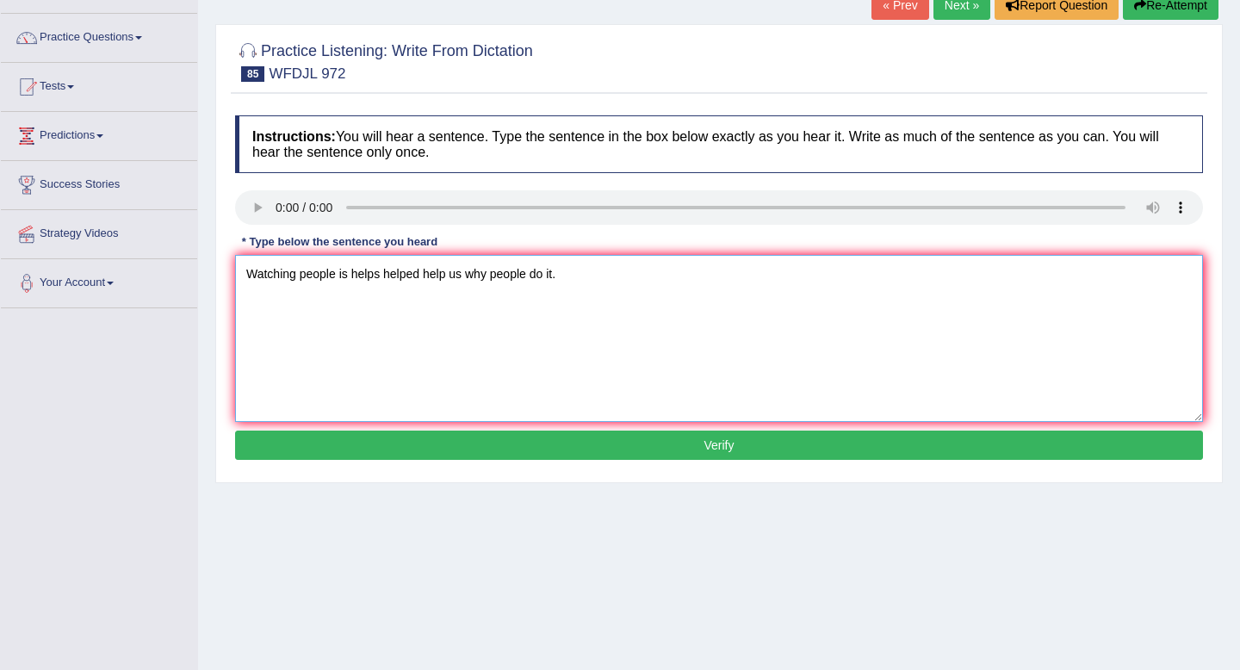
scroll to position [123, 0]
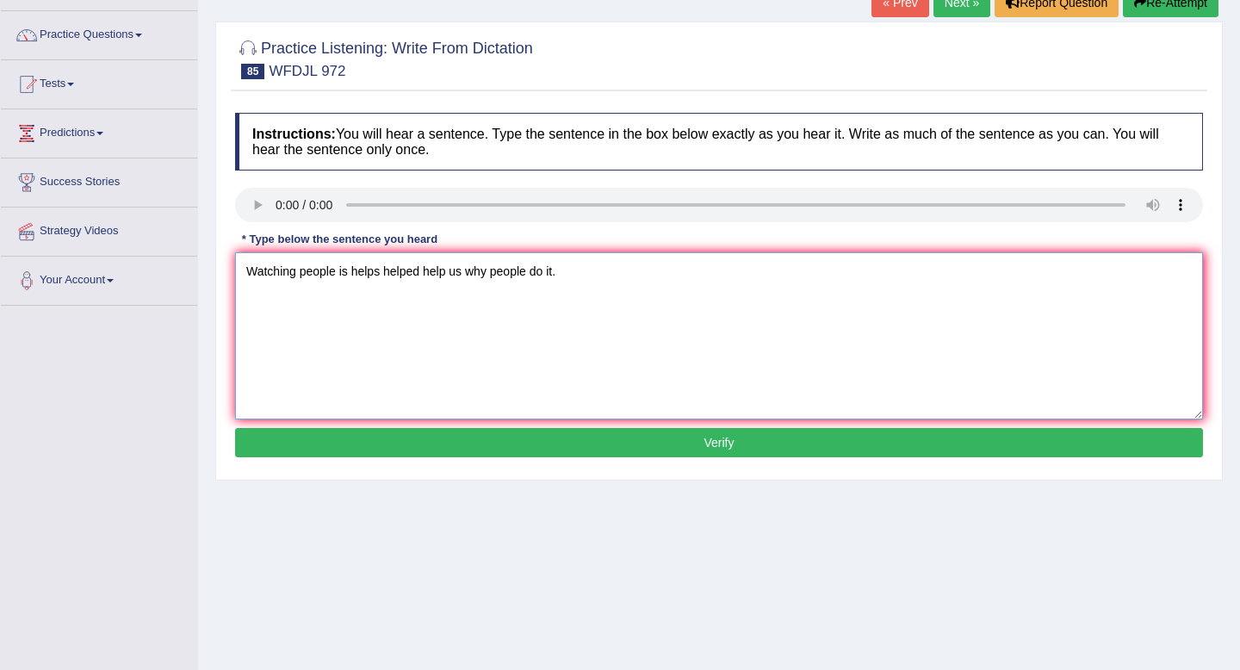
type textarea "Watching people is helps helped help us why people do it."
click at [362, 436] on button "Verify" at bounding box center [719, 442] width 968 height 29
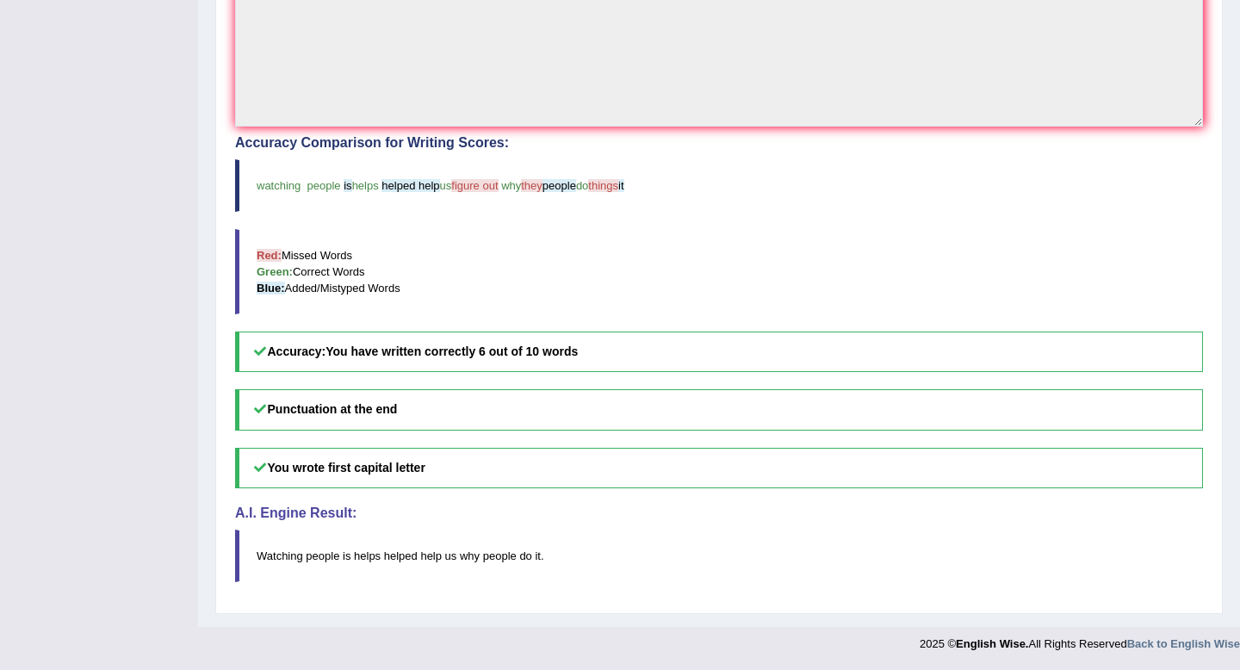
scroll to position [0, 0]
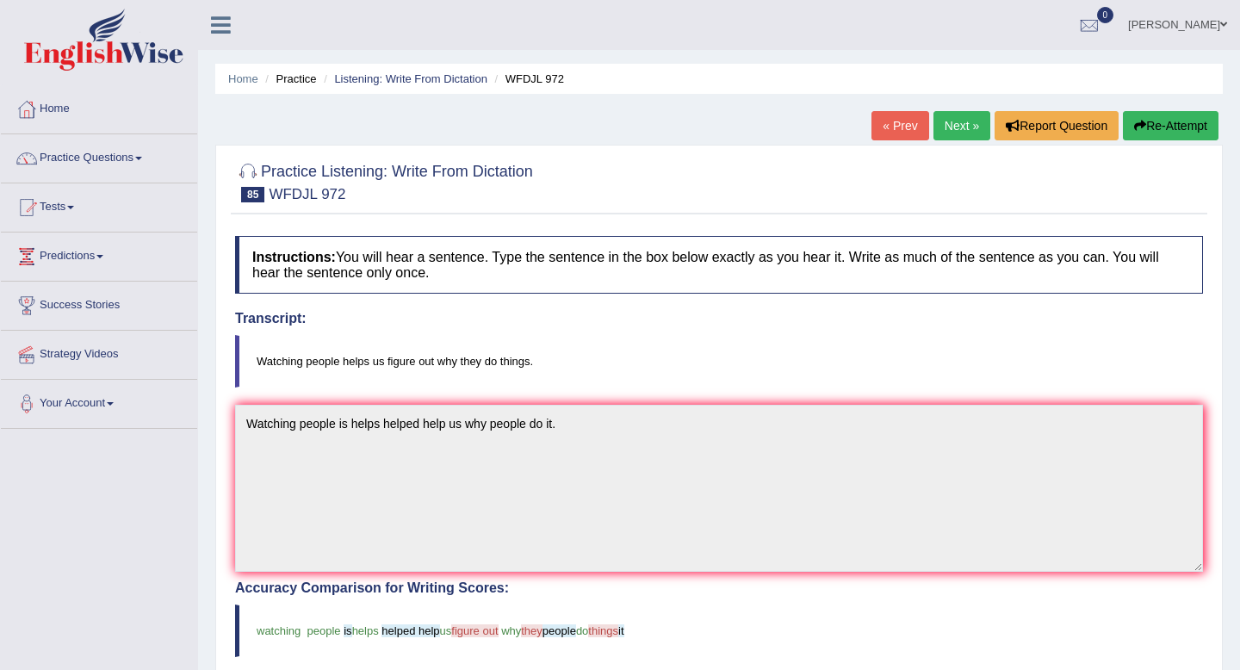
click at [952, 120] on link "Next »" at bounding box center [961, 125] width 57 height 29
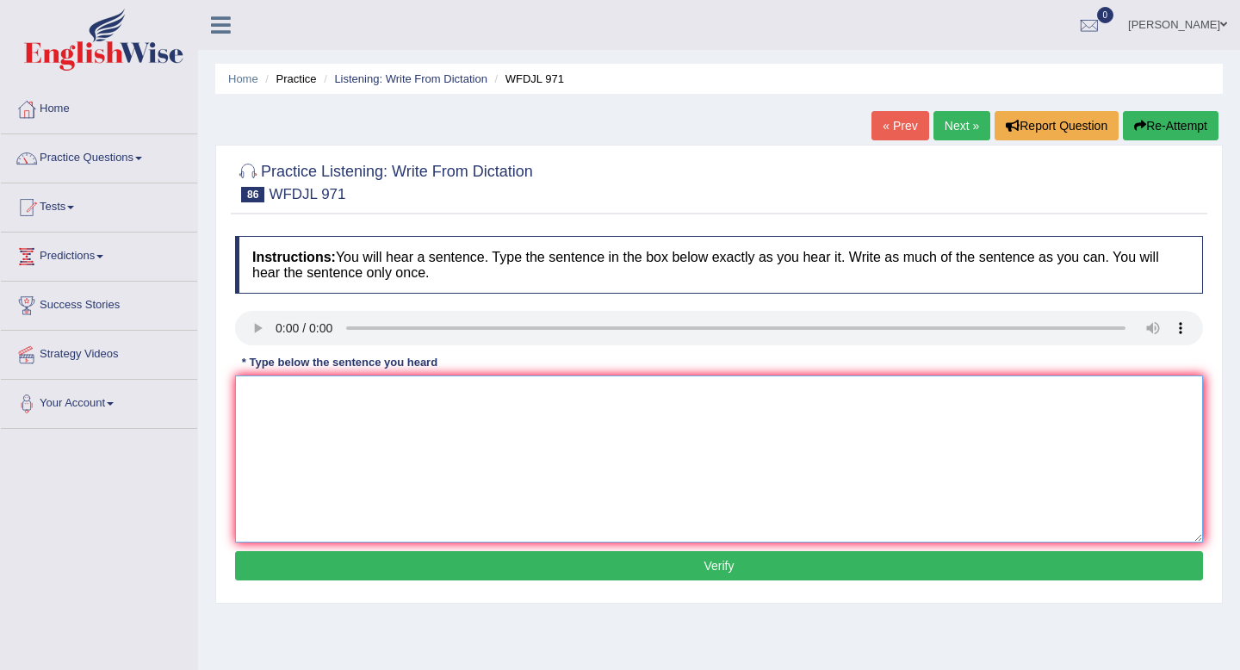
click at [263, 393] on textarea at bounding box center [719, 458] width 968 height 167
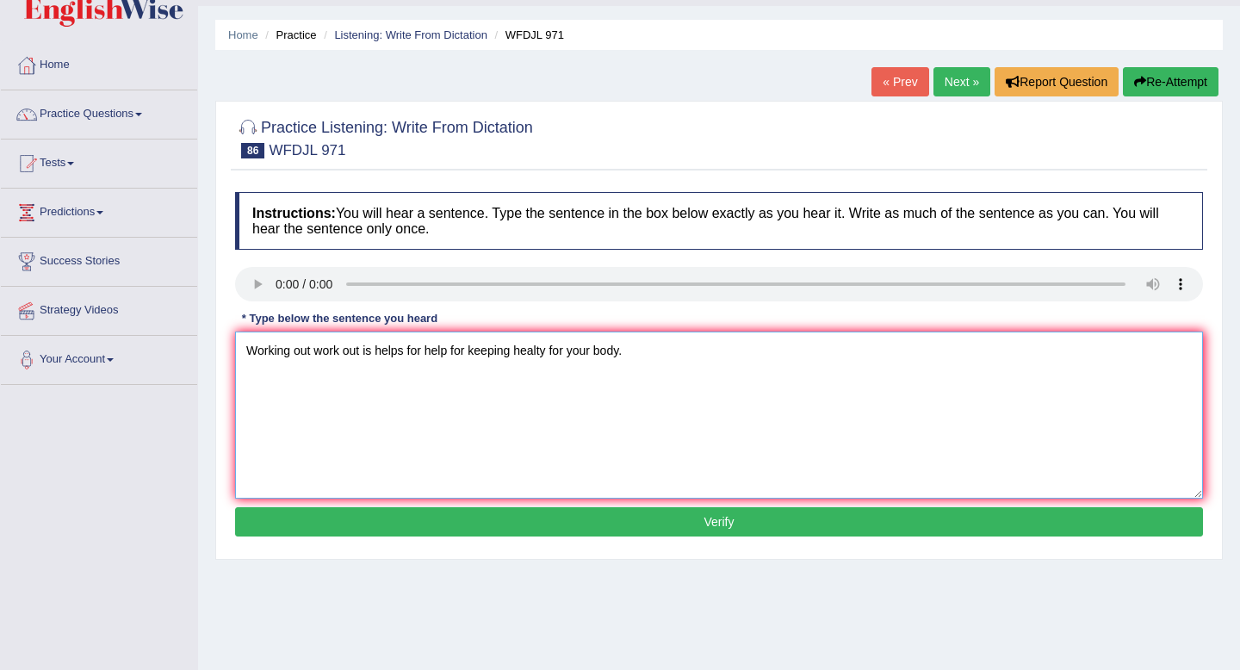
scroll to position [53, 0]
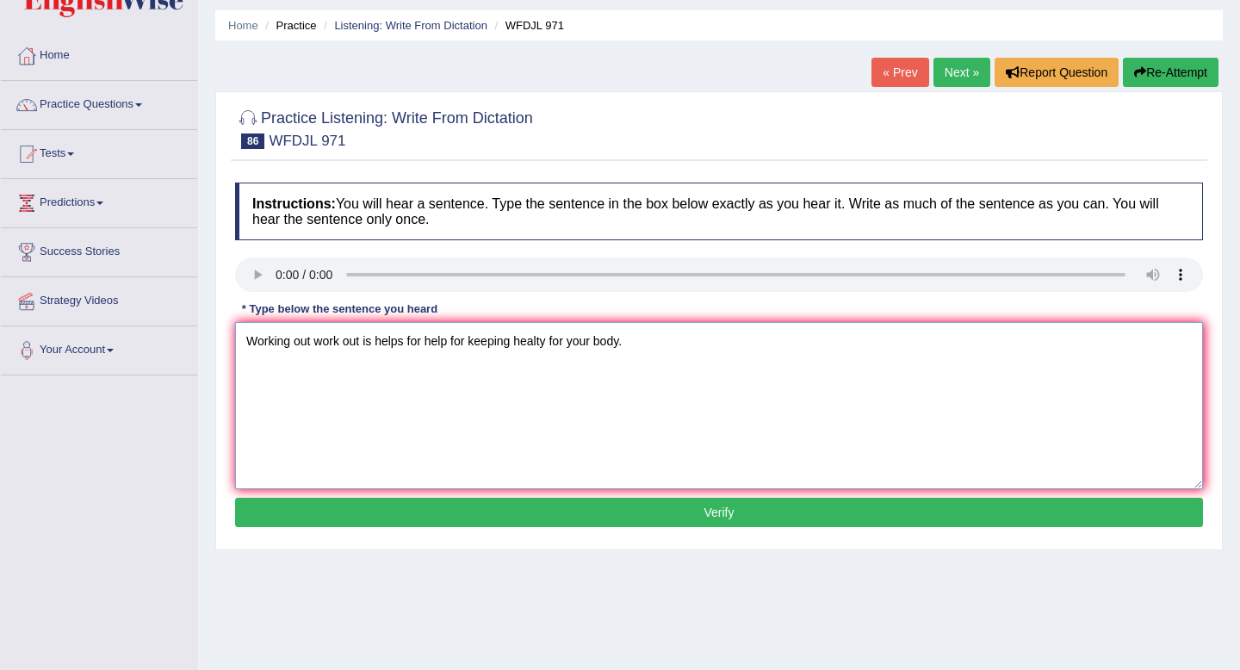
type textarea "Working out work out is helps for help for keeping healty for your body."
click at [428, 510] on button "Verify" at bounding box center [719, 512] width 968 height 29
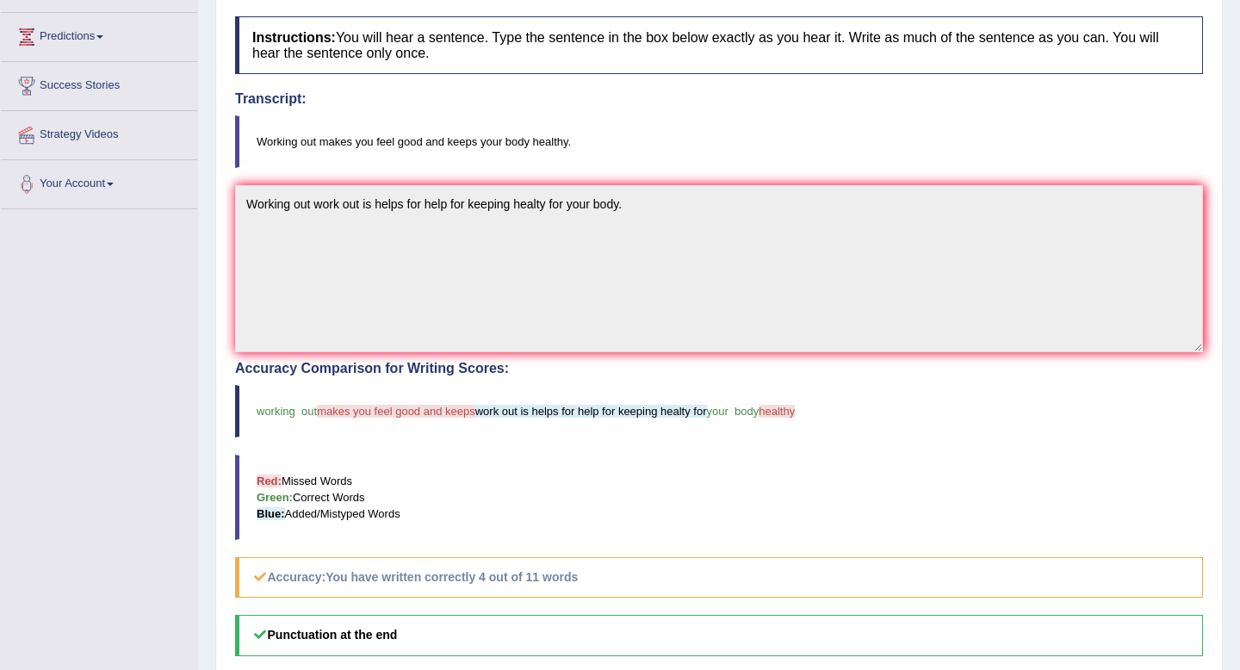
scroll to position [225, 0]
